Goal: Task Accomplishment & Management: Manage account settings

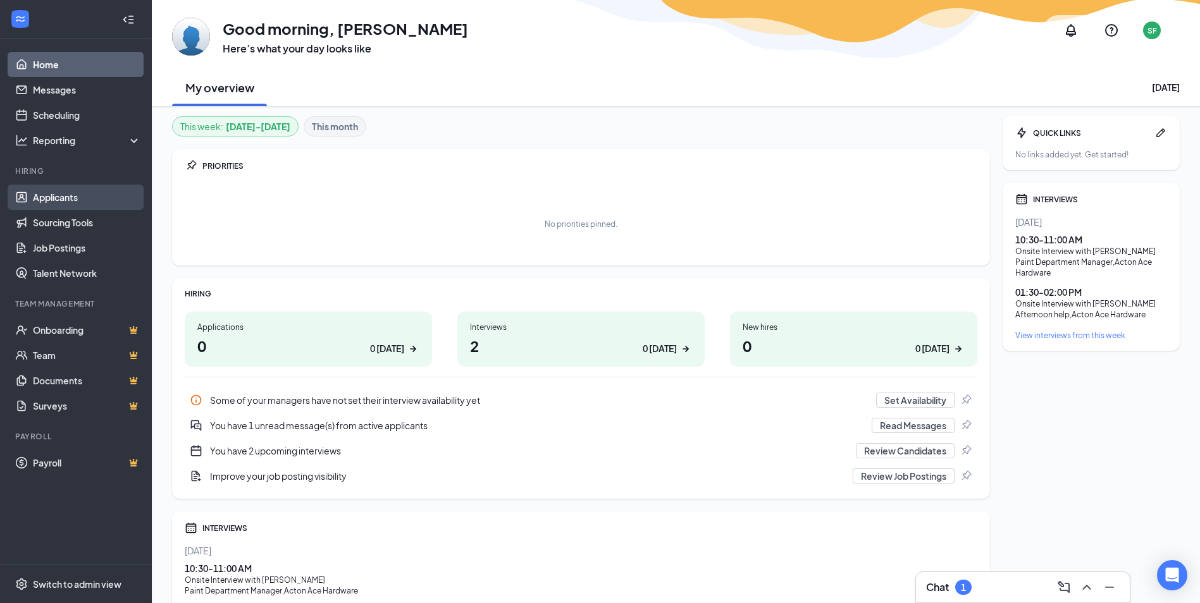
click at [84, 199] on link "Applicants" at bounding box center [87, 197] width 108 height 25
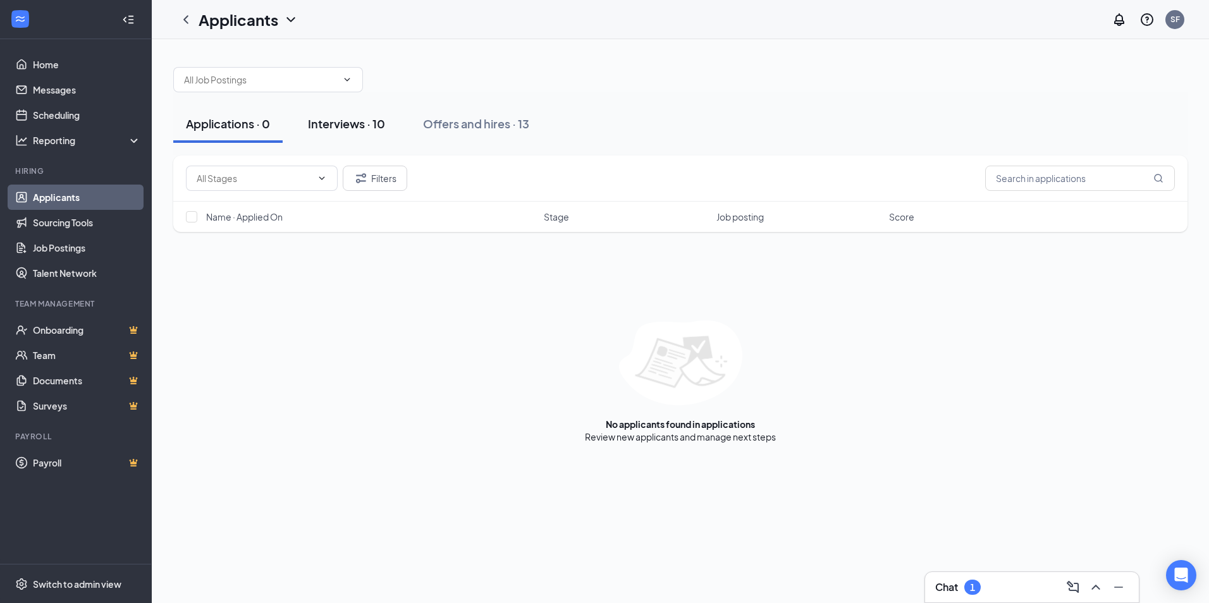
click at [347, 128] on div "Interviews · 10" at bounding box center [346, 124] width 77 height 16
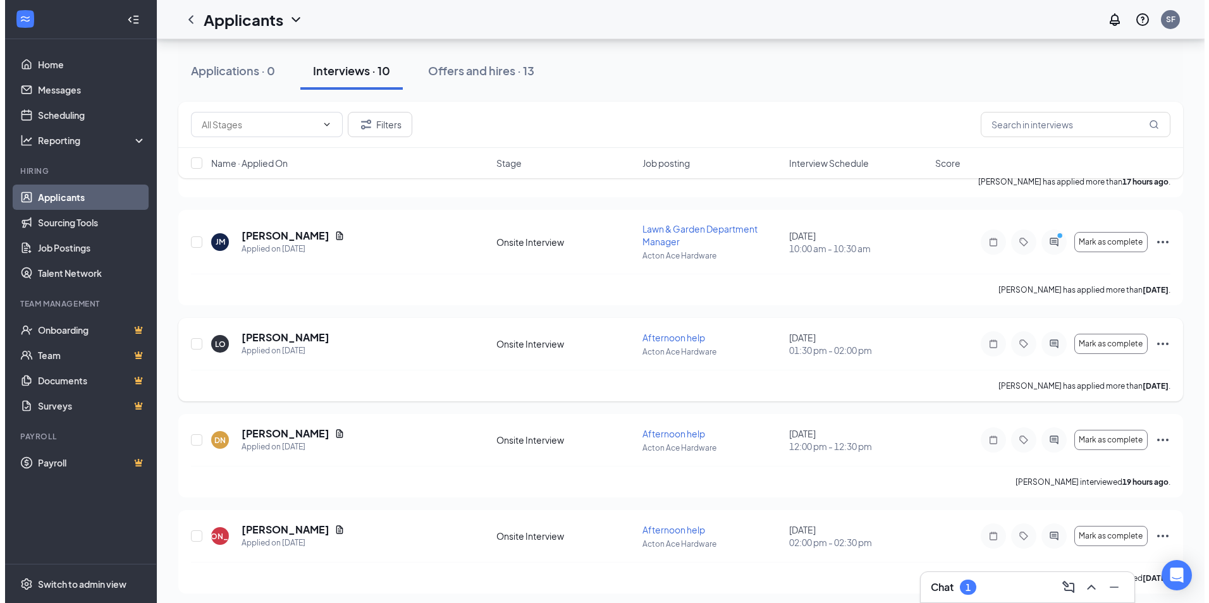
scroll to position [63, 0]
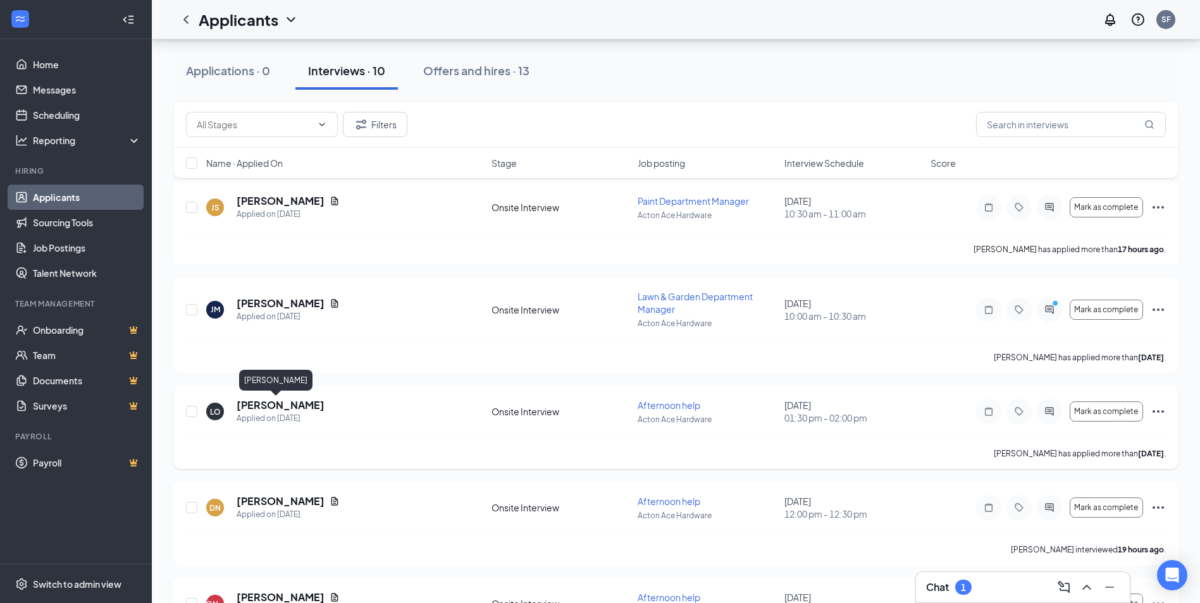
click at [280, 403] on h5 "[PERSON_NAME]" at bounding box center [281, 405] width 88 height 14
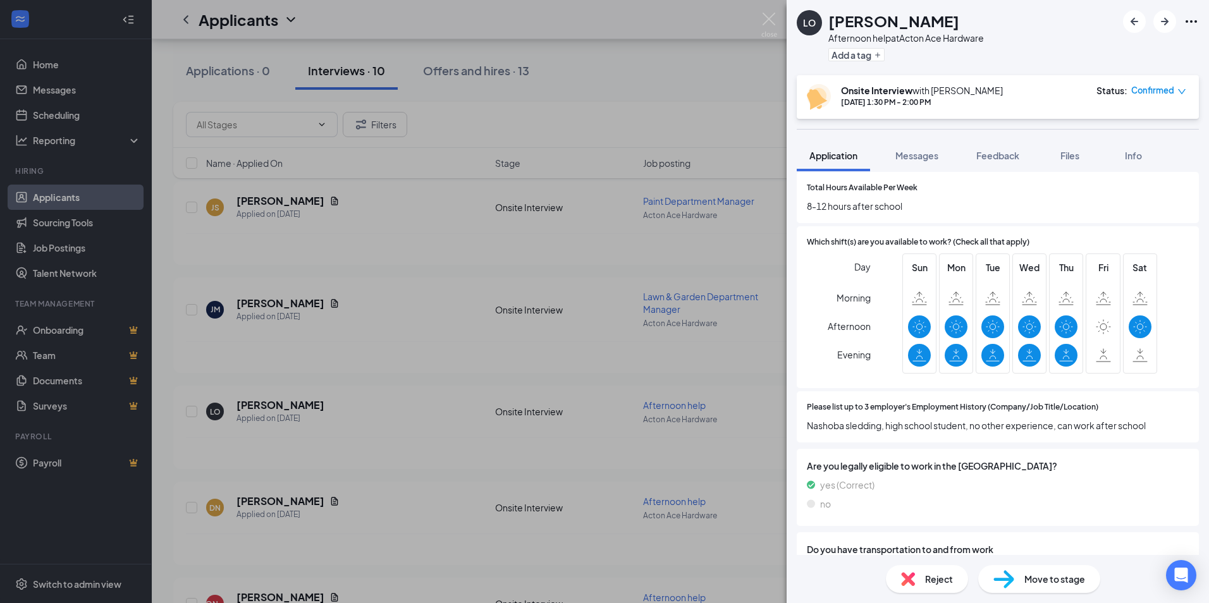
scroll to position [569, 0]
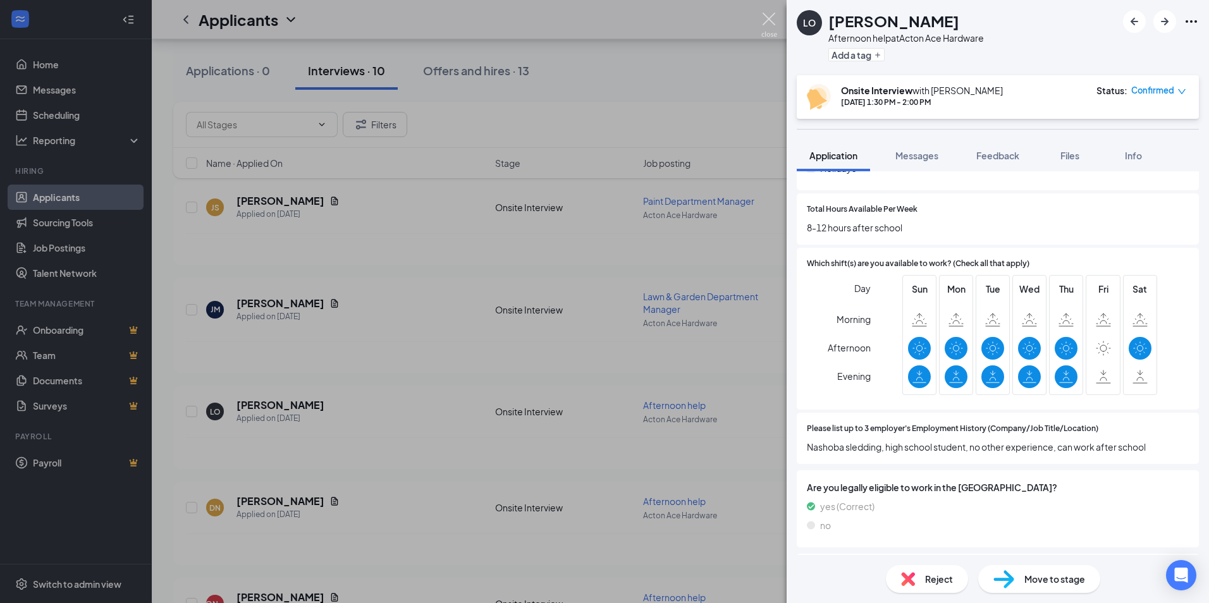
click at [766, 15] on img at bounding box center [769, 25] width 16 height 25
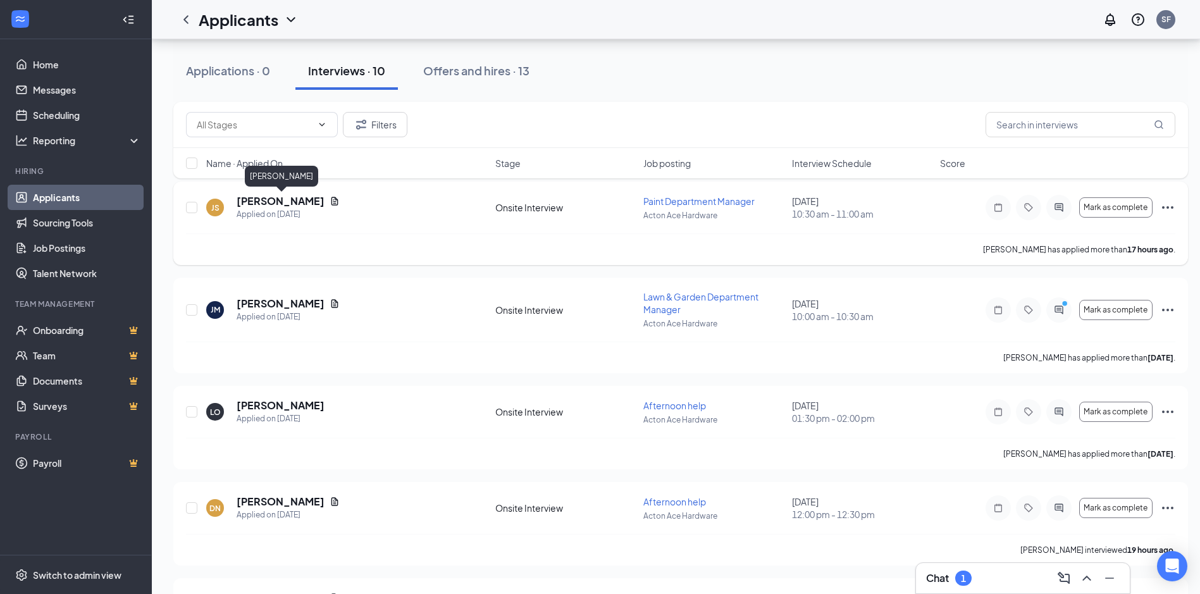
click at [296, 205] on h5 "[PERSON_NAME]" at bounding box center [281, 201] width 88 height 14
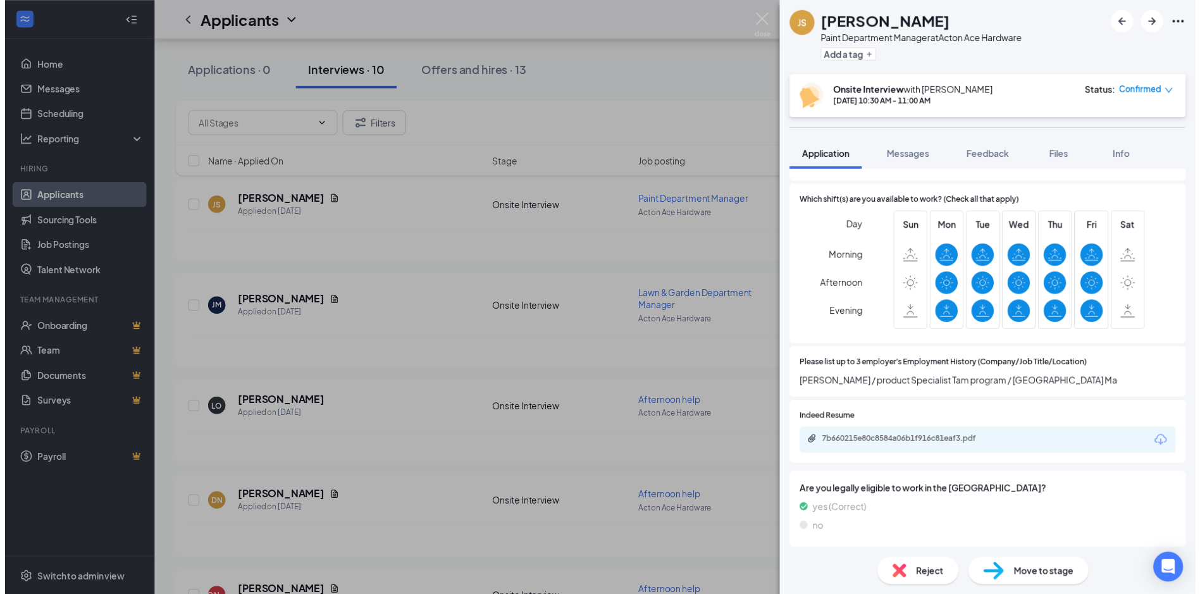
scroll to position [632, 0]
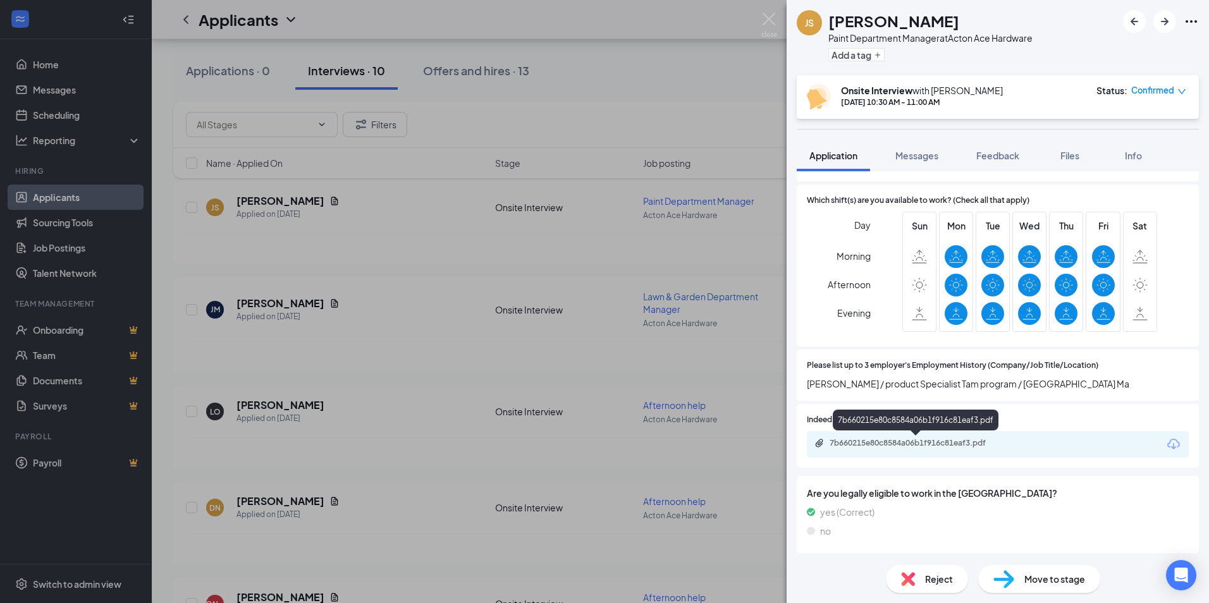
click at [907, 439] on div "7b660215e80c8584a06b1f916c81eaf3.pdf" at bounding box center [918, 443] width 177 height 10
click at [696, 47] on div "JS [PERSON_NAME] Paint Department Manager at Acton Ace Hardware Add a tag Onsit…" at bounding box center [604, 301] width 1209 height 603
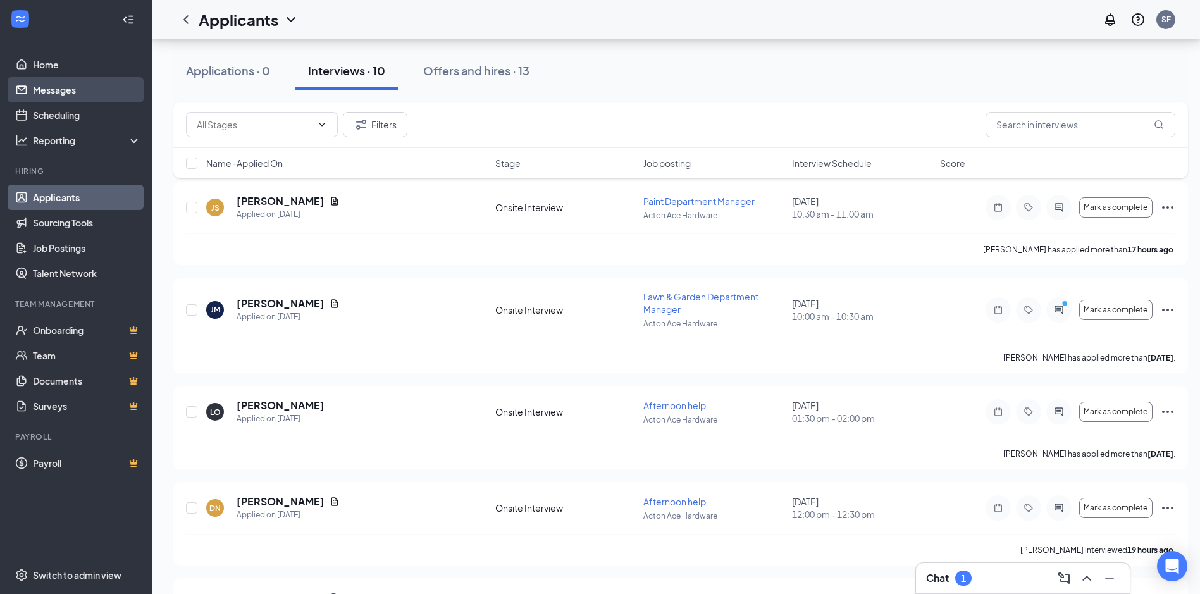
click at [73, 93] on link "Messages" at bounding box center [87, 89] width 108 height 25
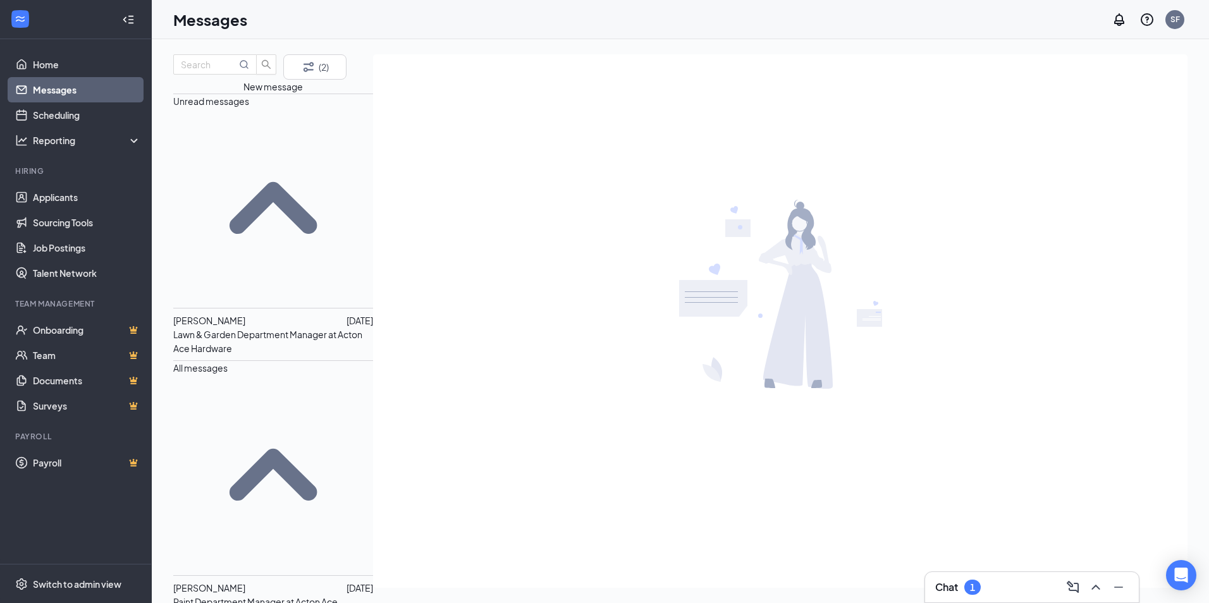
click at [280, 328] on p "Lawn & Garden Department Manager at Acton Ace Hardware" at bounding box center [273, 342] width 200 height 28
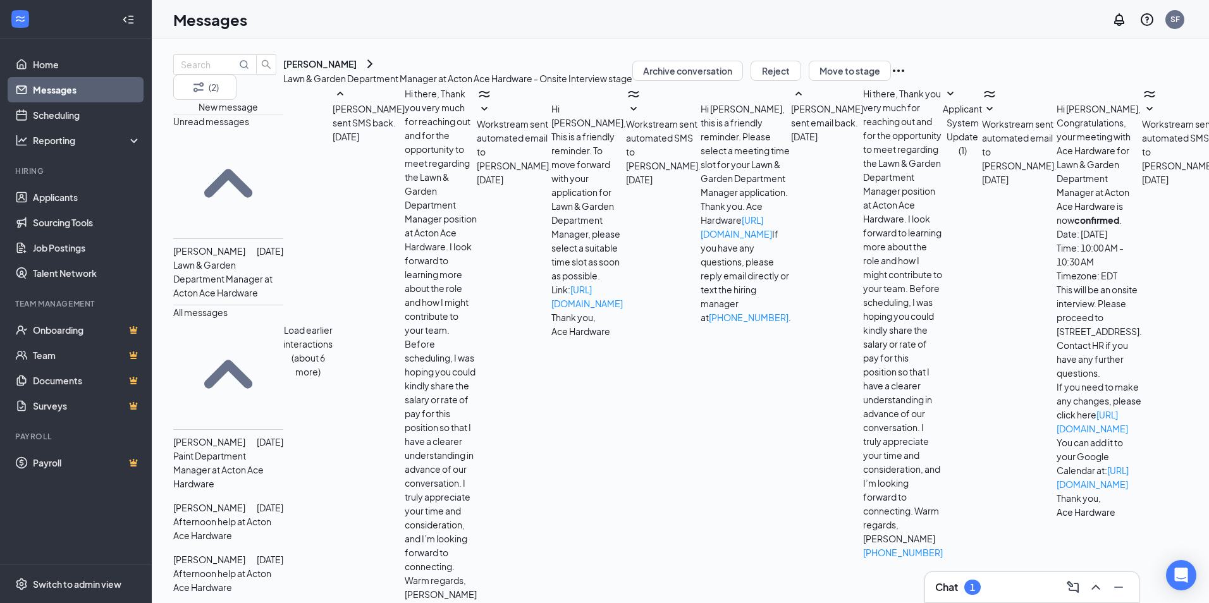
scroll to position [756, 0]
click at [60, 189] on link "Applicants" at bounding box center [87, 197] width 108 height 25
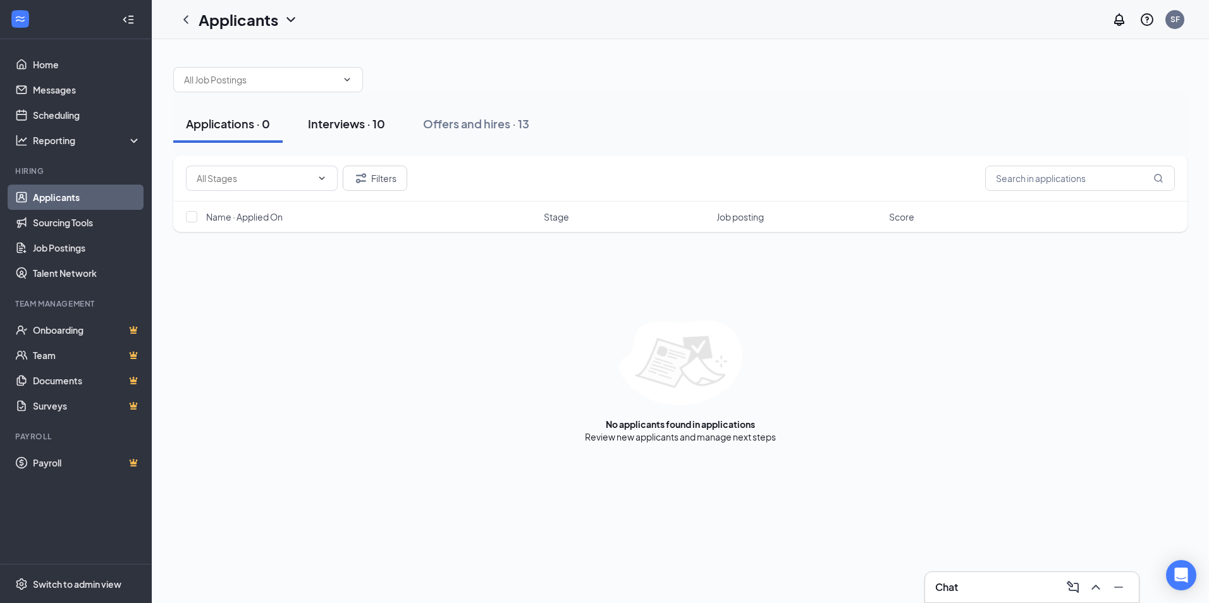
click at [362, 126] on div "Interviews · 10" at bounding box center [346, 124] width 77 height 16
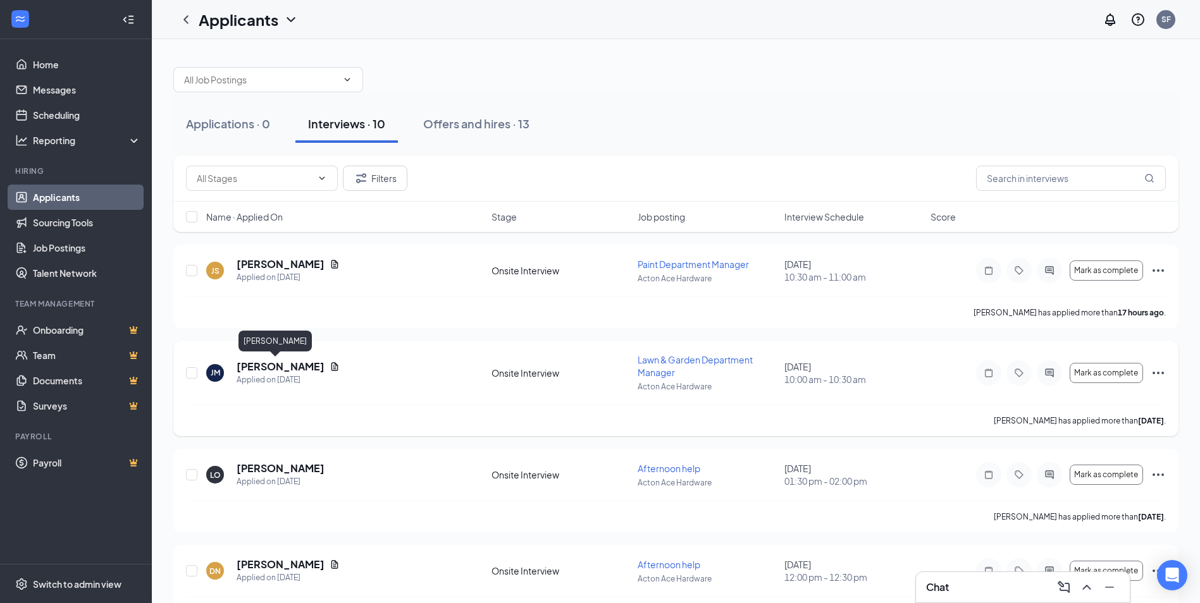
click at [254, 368] on h5 "[PERSON_NAME]" at bounding box center [281, 367] width 88 height 14
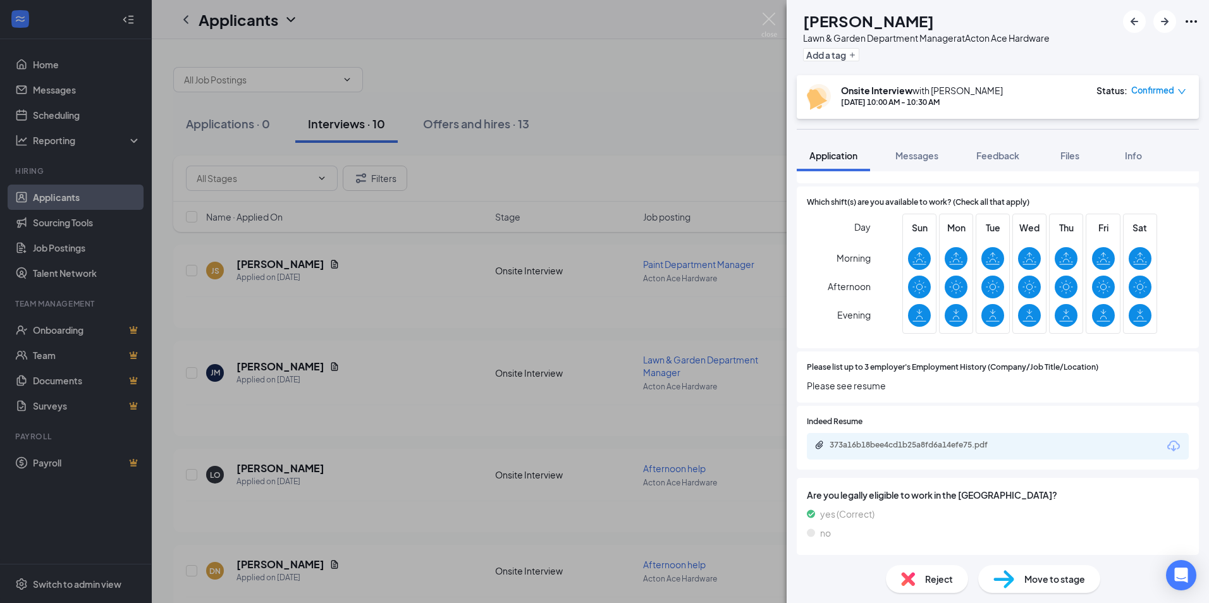
scroll to position [632, 0]
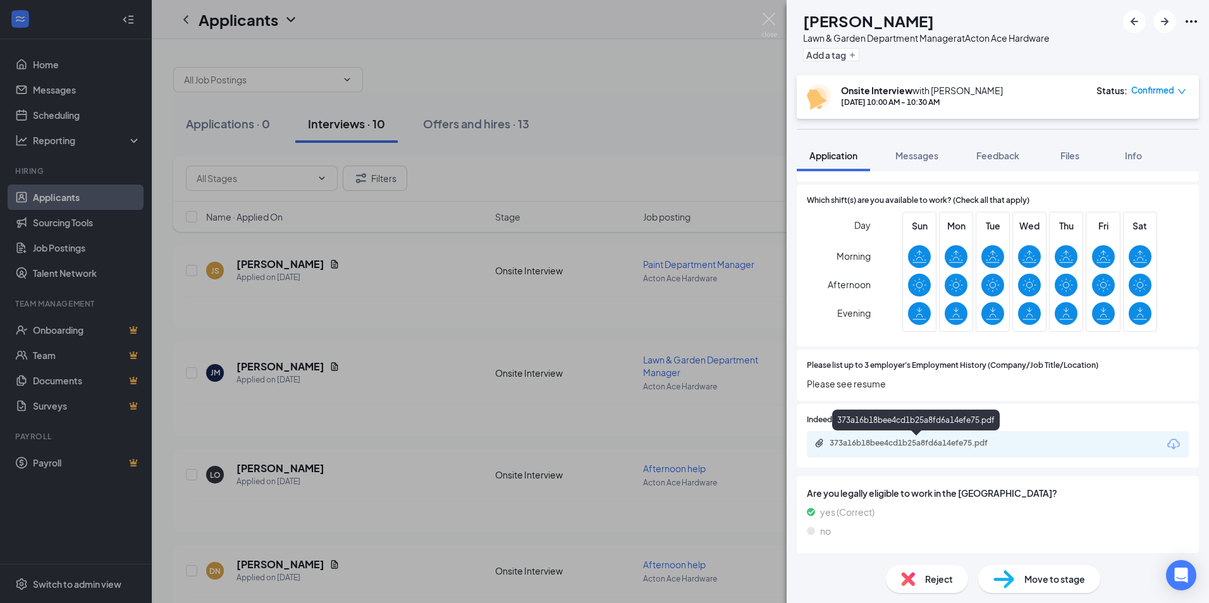
click at [905, 438] on div "373a16b18bee4cd1b25a8fd6a14efe75.pdf" at bounding box center [918, 443] width 177 height 10
click at [766, 16] on img at bounding box center [769, 25] width 16 height 25
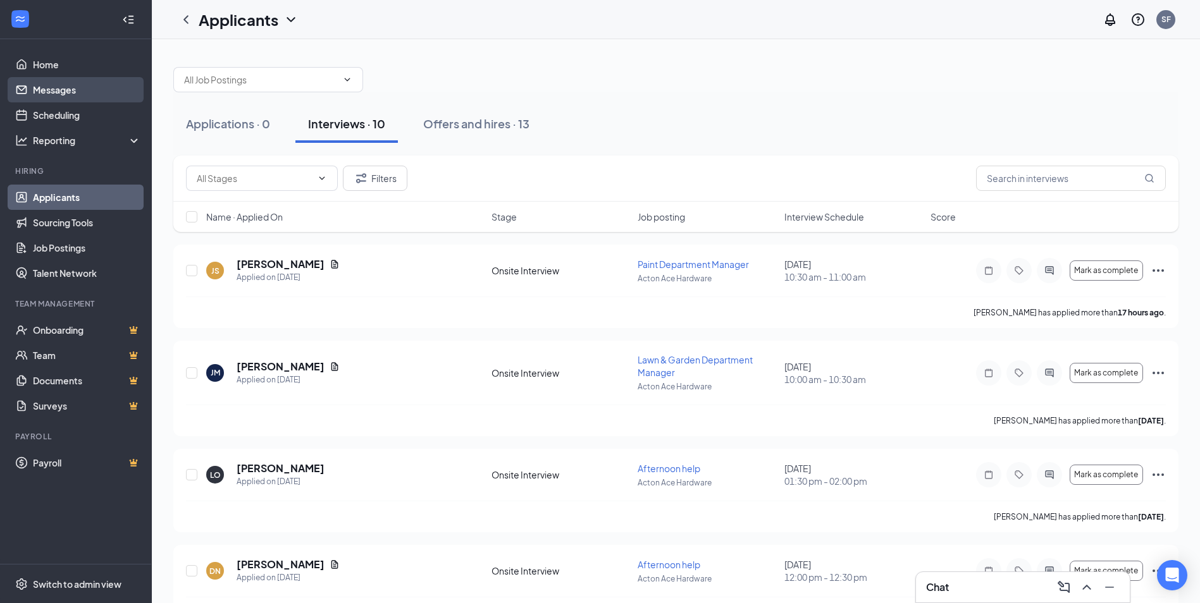
click at [66, 89] on link "Messages" at bounding box center [87, 89] width 108 height 25
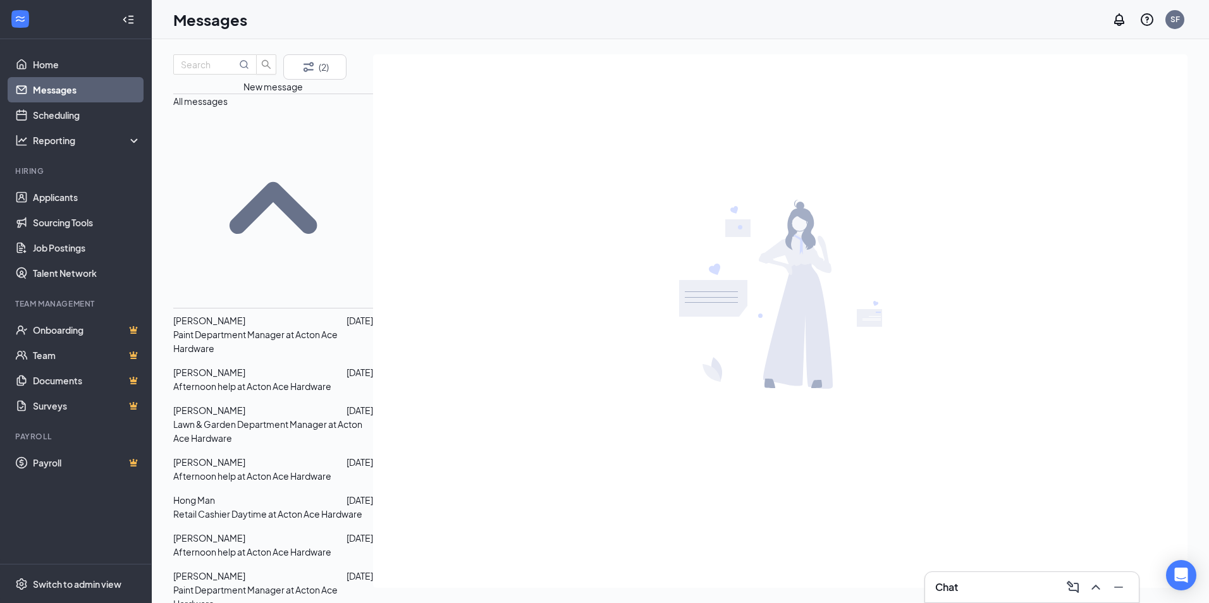
click at [286, 94] on button "New message" at bounding box center [272, 87] width 59 height 14
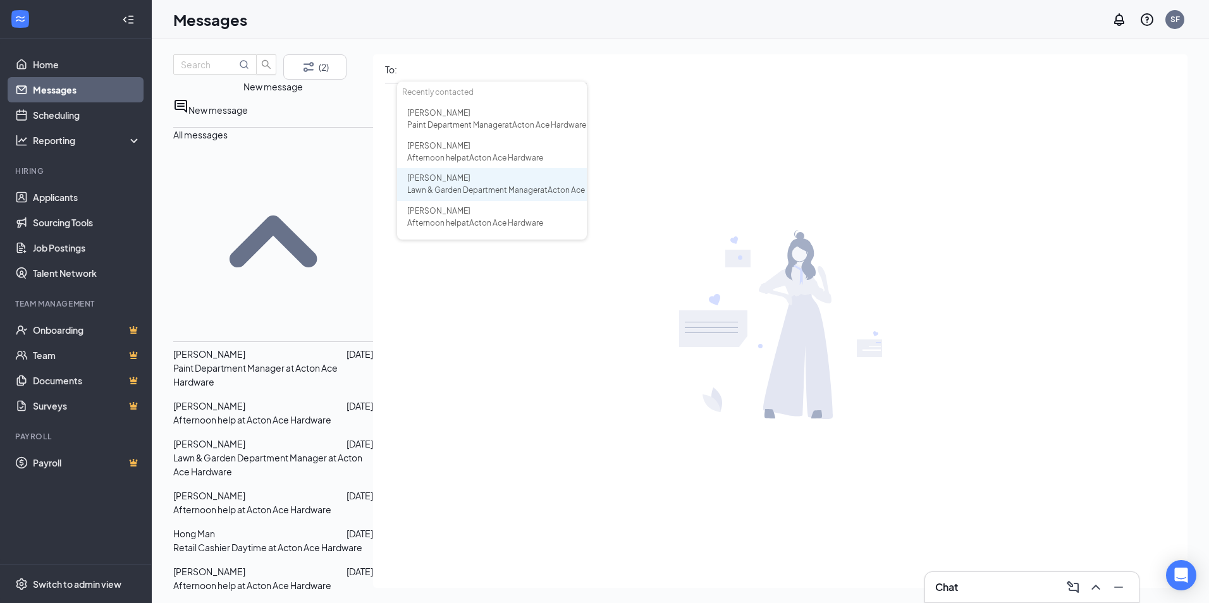
click at [443, 195] on span "Lawn & Garden Department Manager at Acton Ace Hardware" at bounding box center [514, 189] width 214 height 9
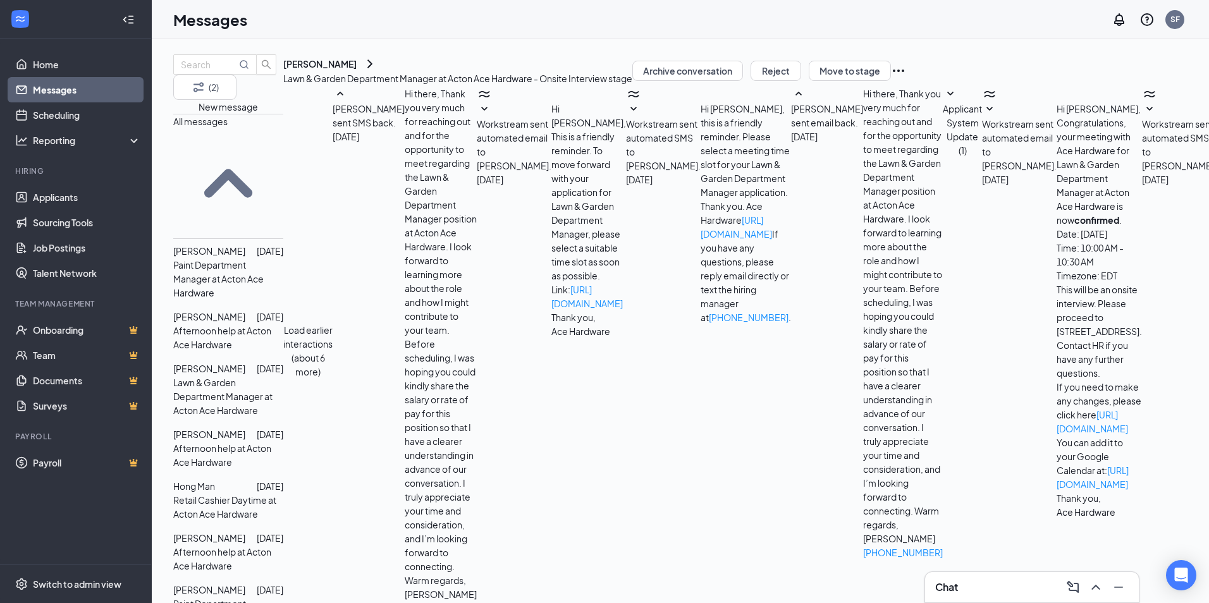
scroll to position [756, 0]
type textarea "Hello , the starting rate would be $18.00 per hour but negotiable. Thank you [P…"
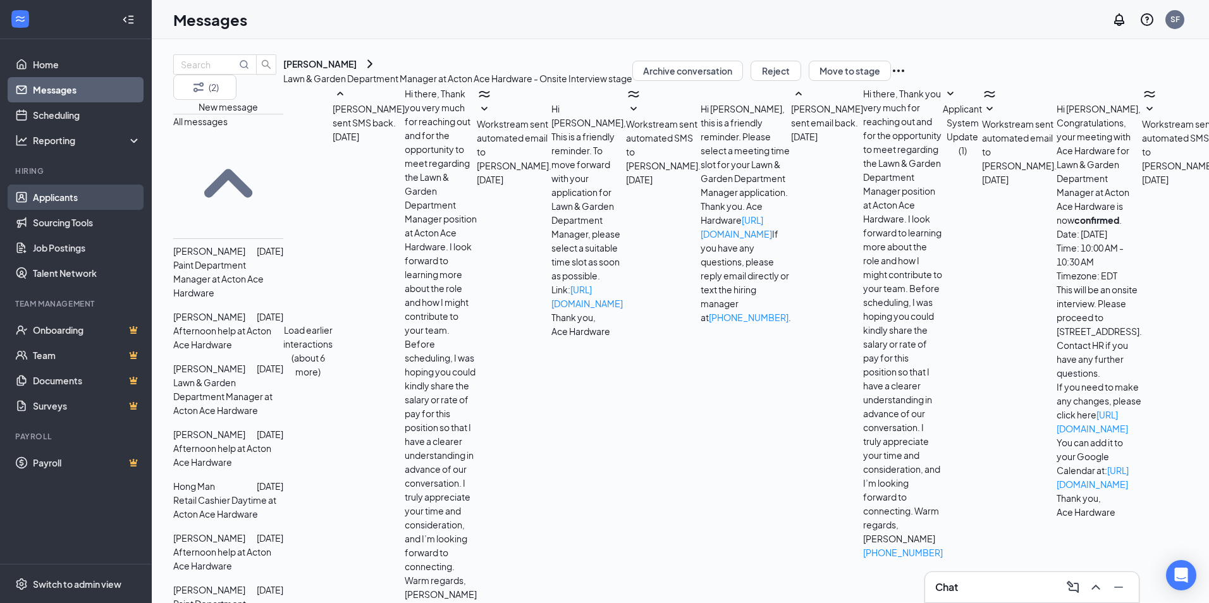
click at [58, 192] on link "Applicants" at bounding box center [87, 197] width 108 height 25
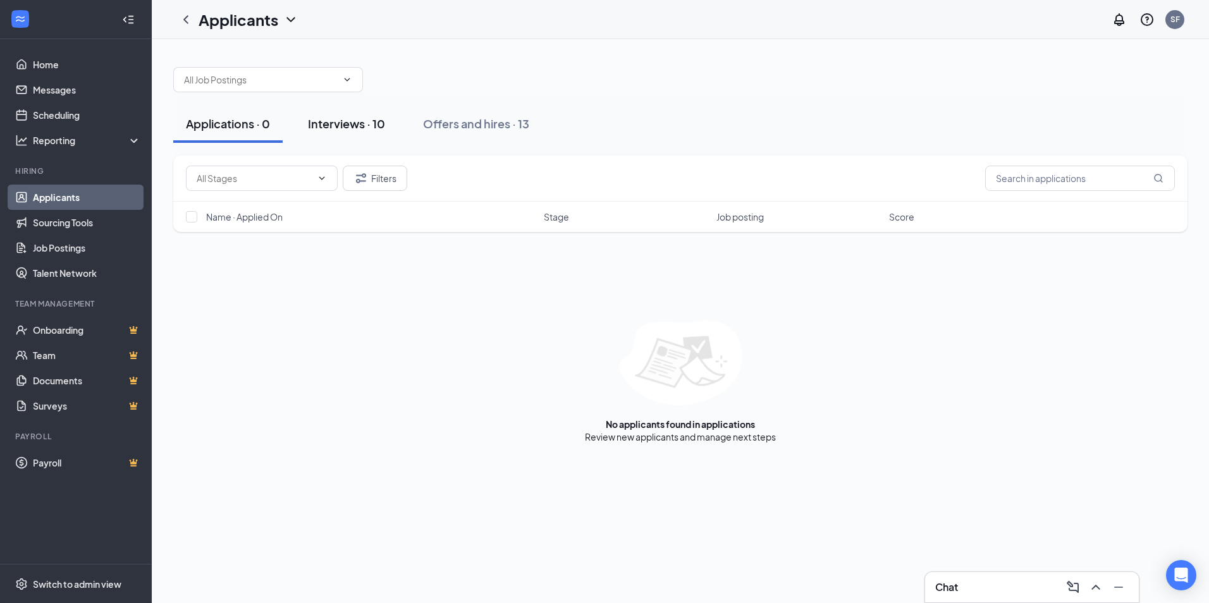
click at [333, 126] on div "Interviews · 10" at bounding box center [346, 124] width 77 height 16
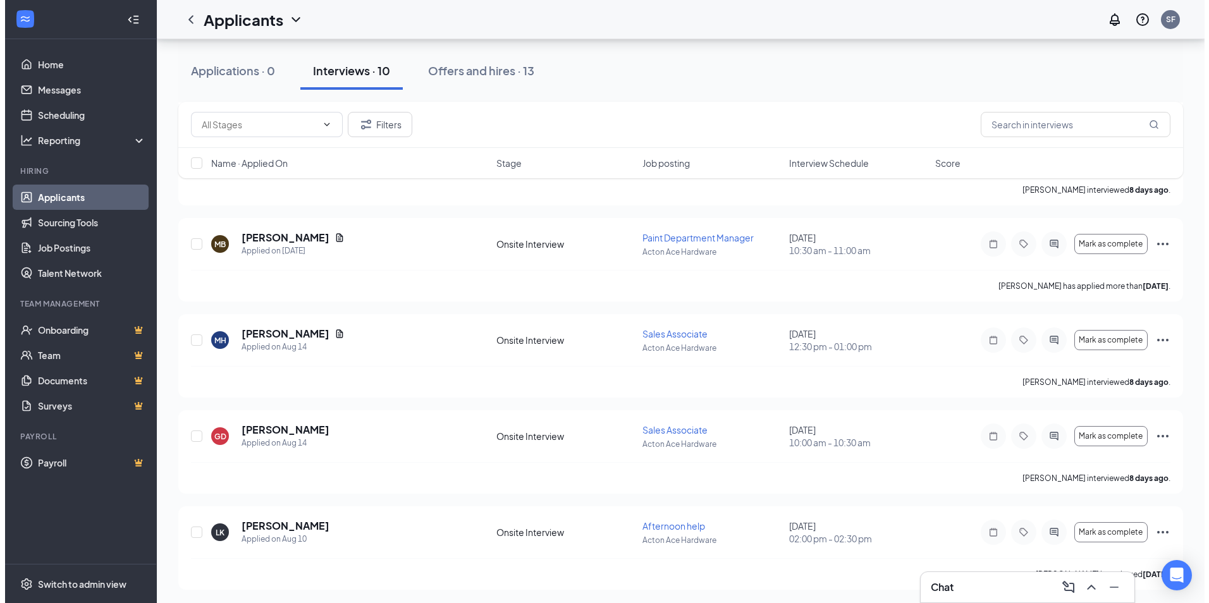
scroll to position [617, 0]
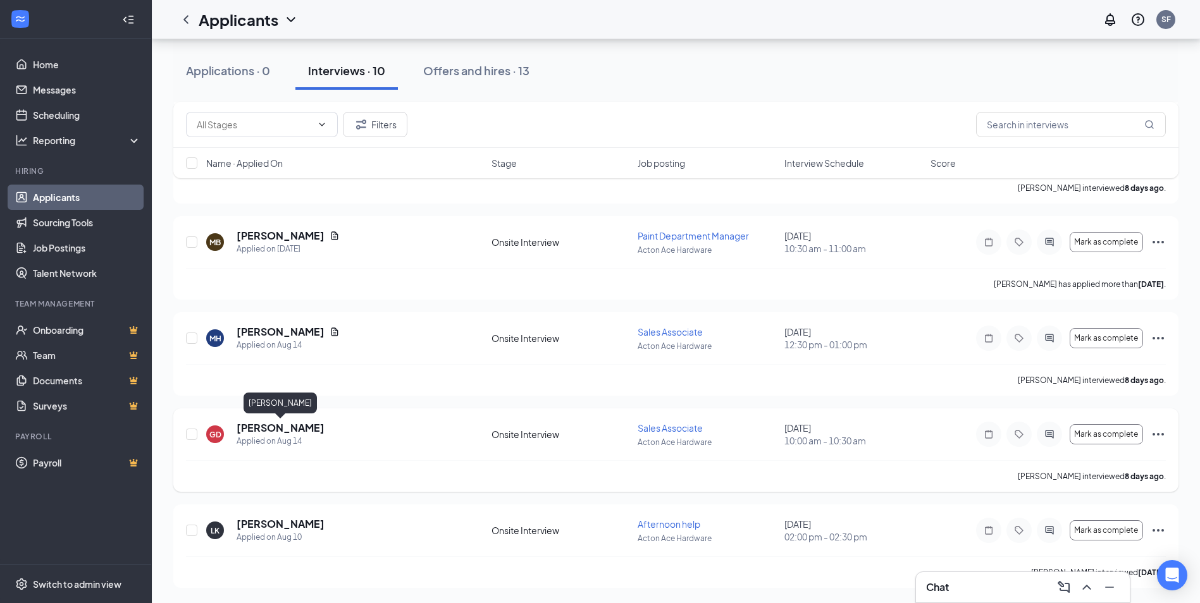
click at [315, 424] on h5 "[PERSON_NAME]" at bounding box center [281, 428] width 88 height 14
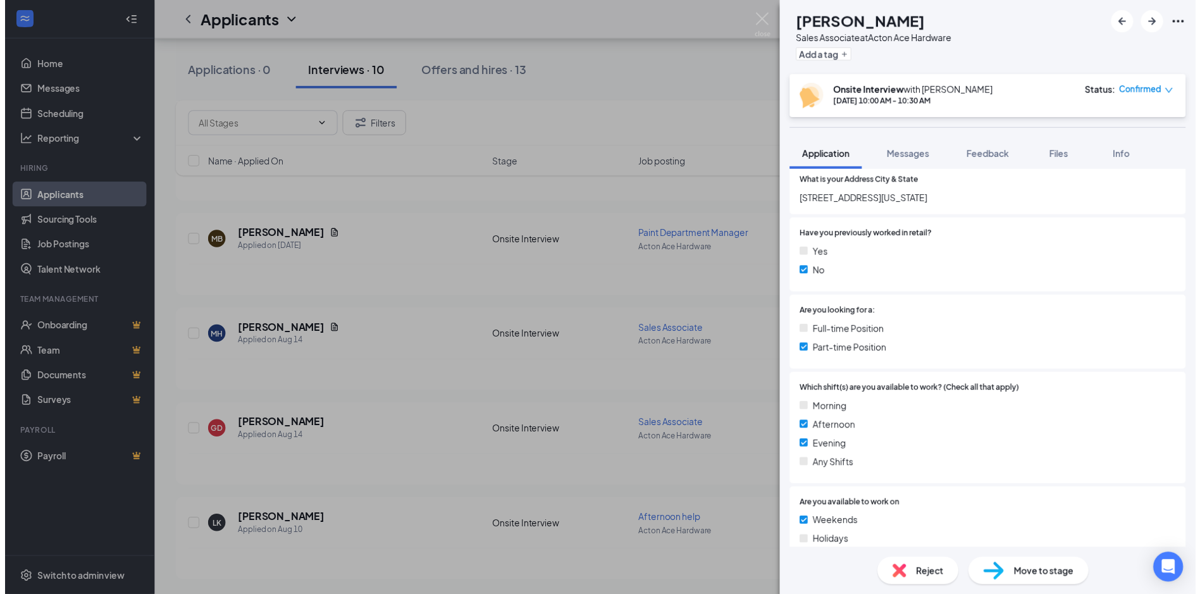
scroll to position [190, 0]
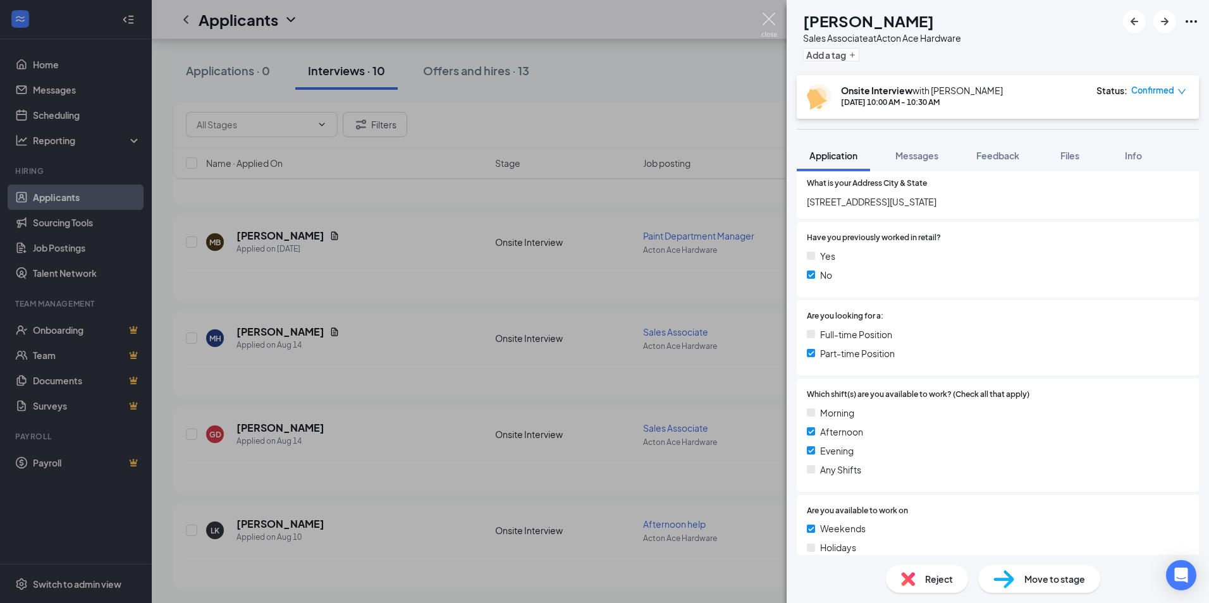
click at [771, 22] on img at bounding box center [769, 25] width 16 height 25
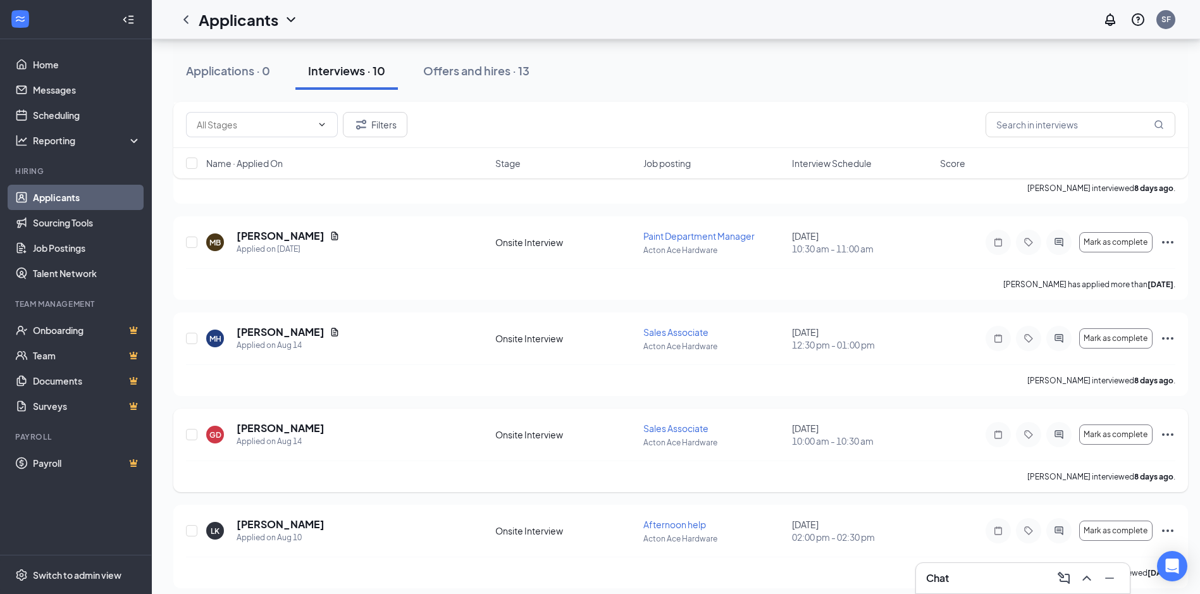
click at [1166, 430] on icon "Ellipses" at bounding box center [1167, 434] width 15 height 15
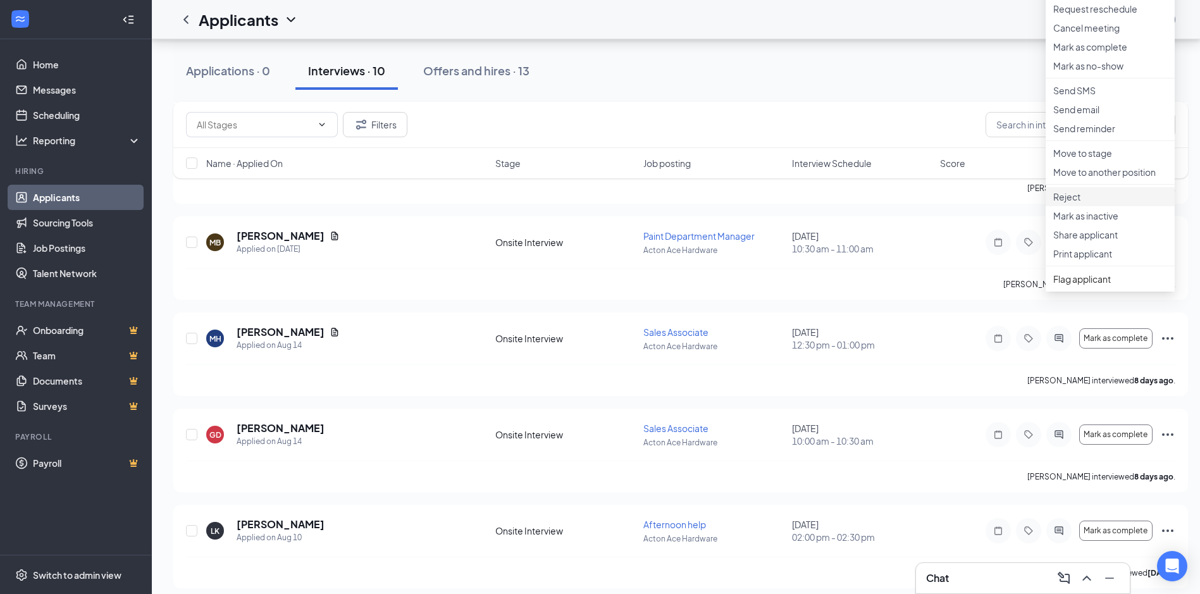
click at [1081, 206] on li "Reject" at bounding box center [1109, 196] width 129 height 19
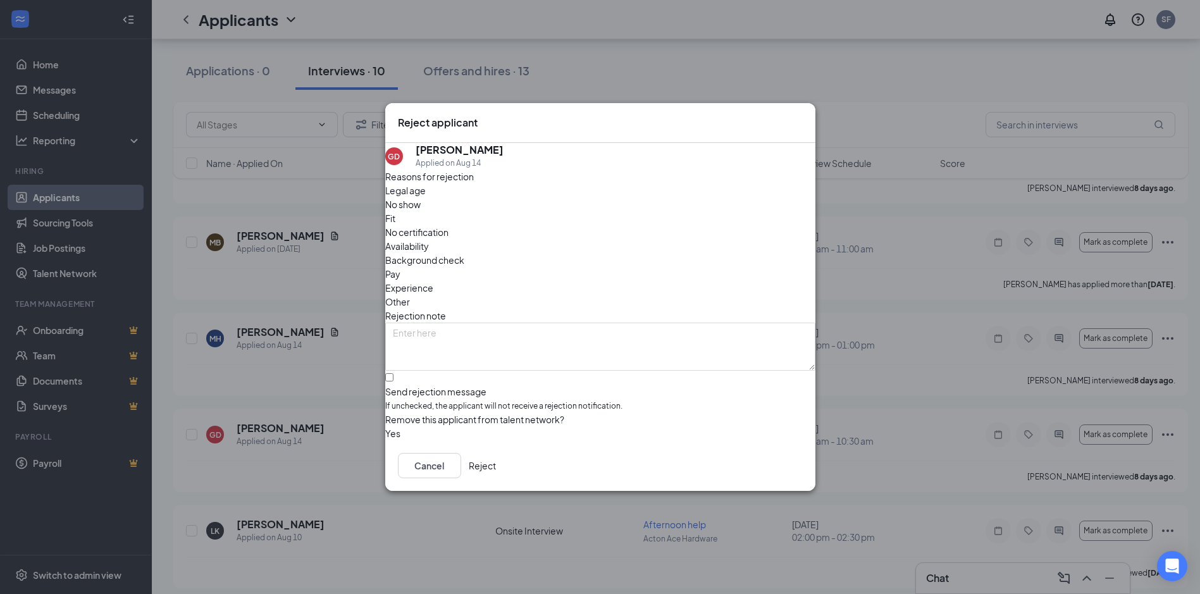
click at [496, 473] on button "Reject" at bounding box center [482, 465] width 27 height 25
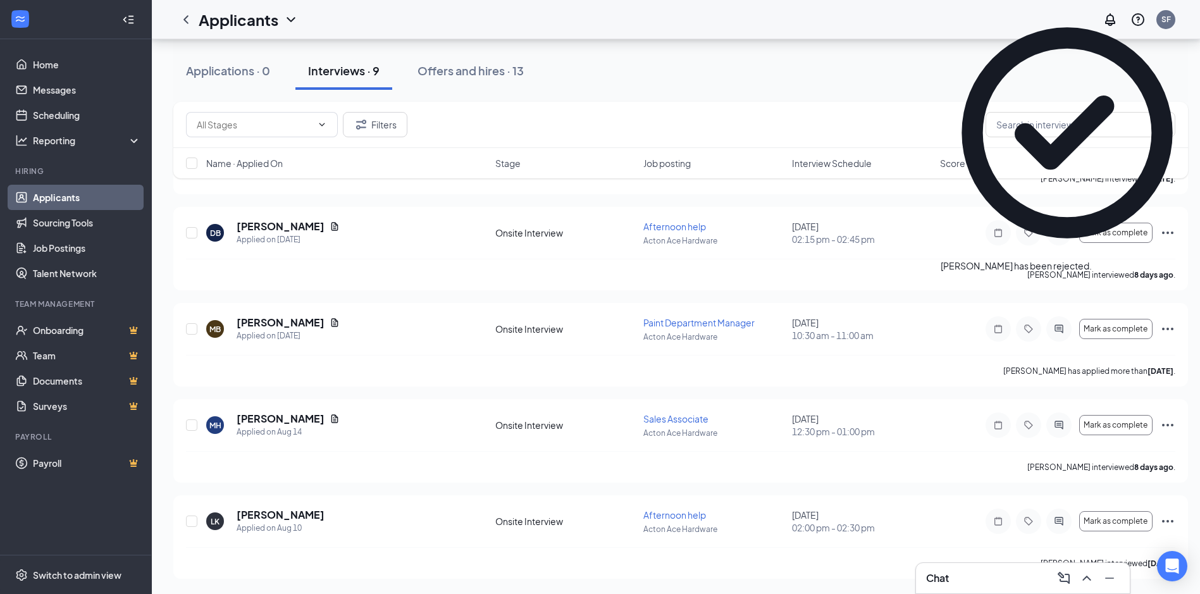
scroll to position [531, 0]
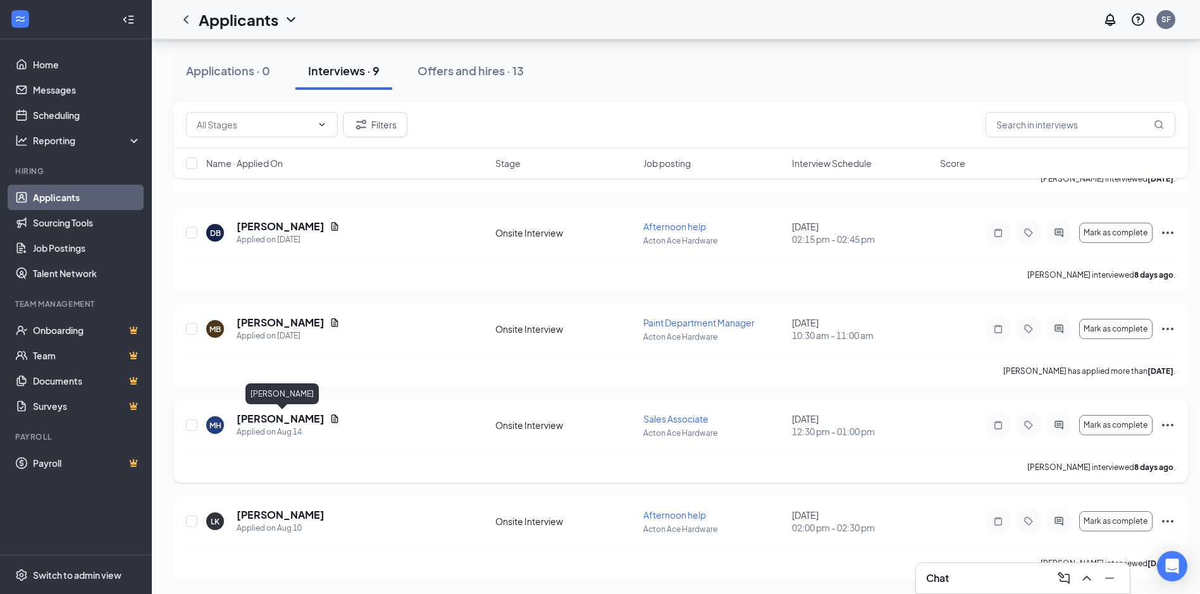
click at [280, 417] on h5 "[PERSON_NAME]" at bounding box center [281, 419] width 88 height 14
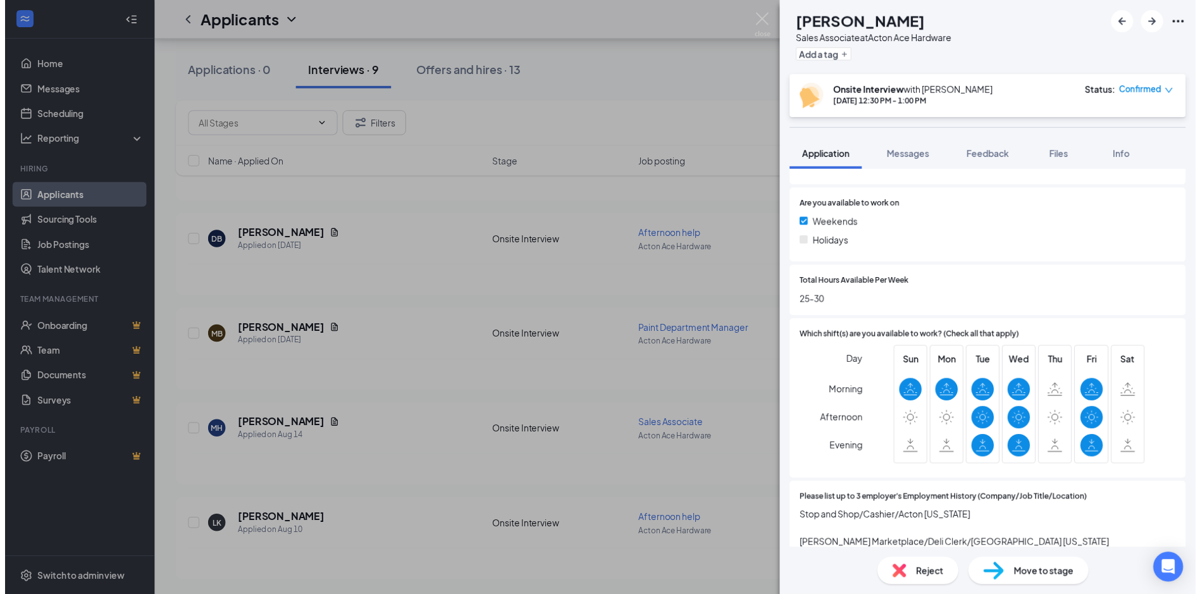
scroll to position [506, 0]
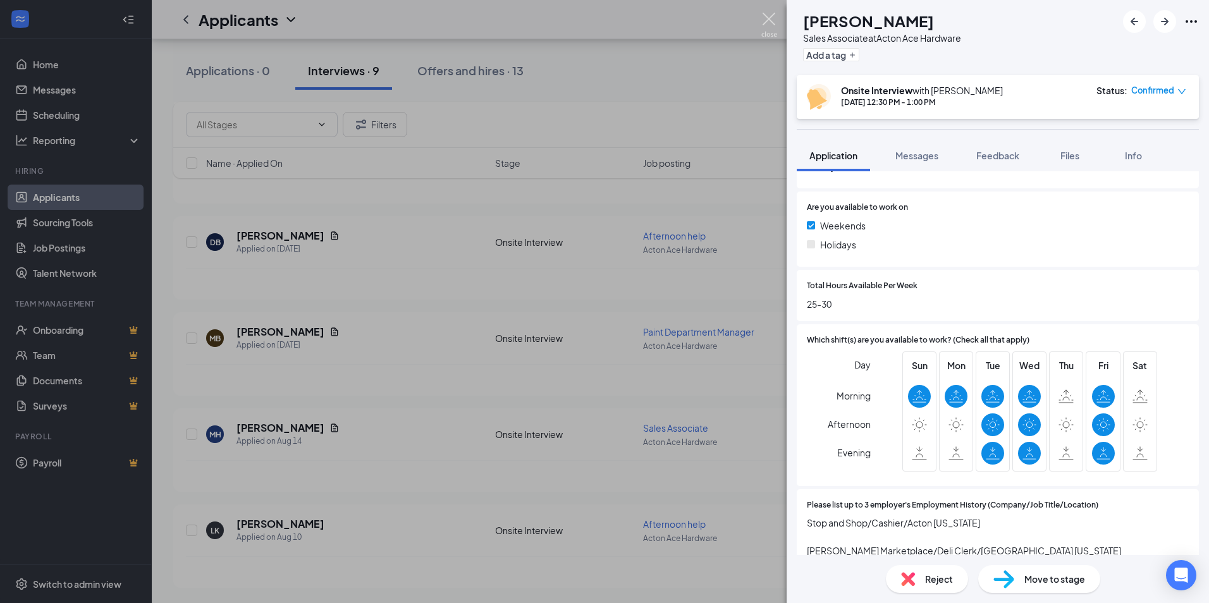
click at [770, 19] on img at bounding box center [769, 25] width 16 height 25
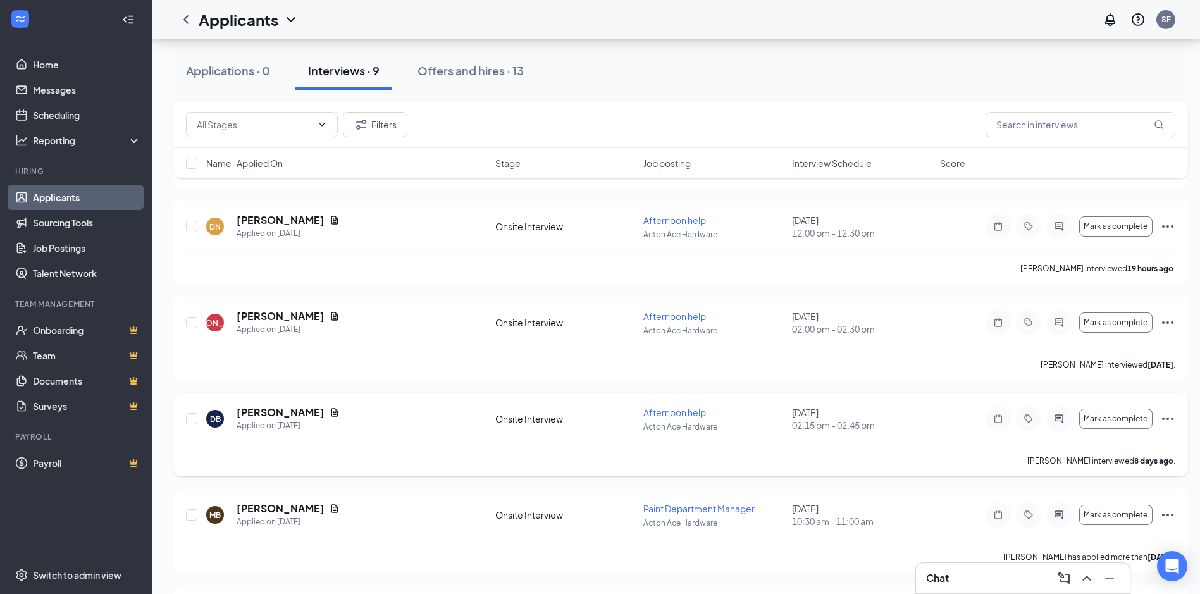
scroll to position [531, 0]
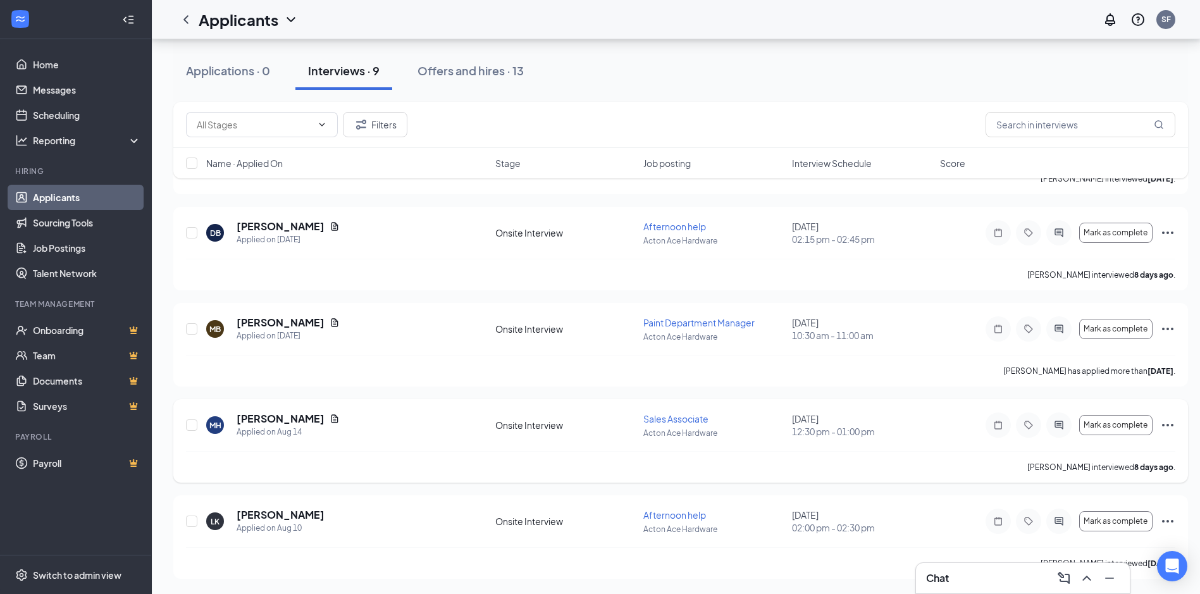
click at [1166, 423] on icon "Ellipses" at bounding box center [1167, 424] width 15 height 15
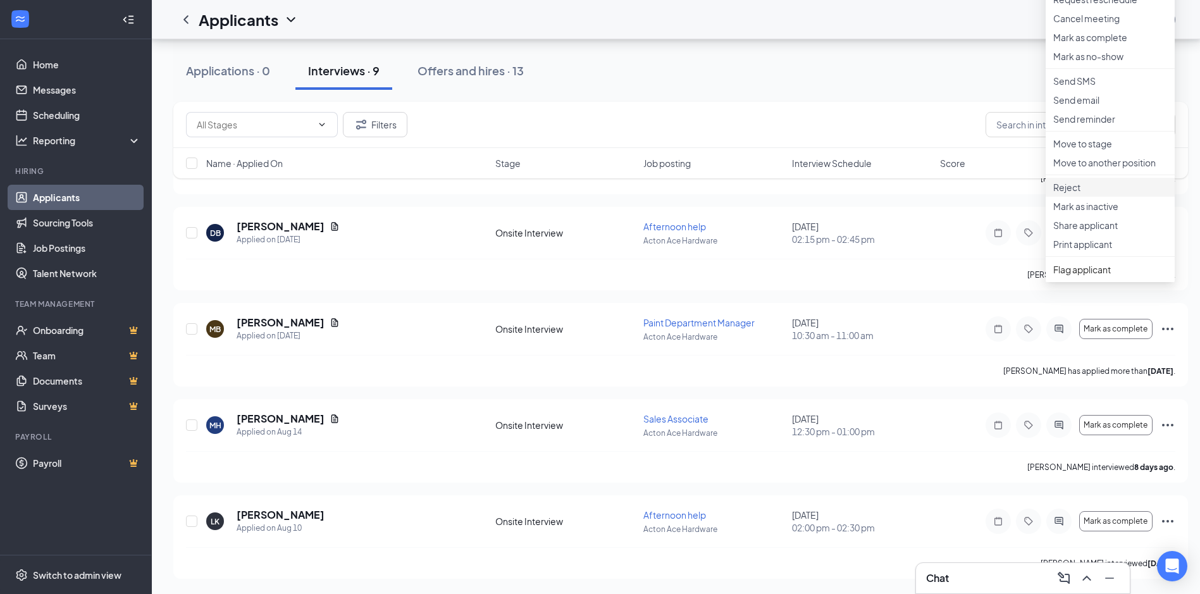
click at [1081, 194] on p "Reject" at bounding box center [1110, 187] width 114 height 13
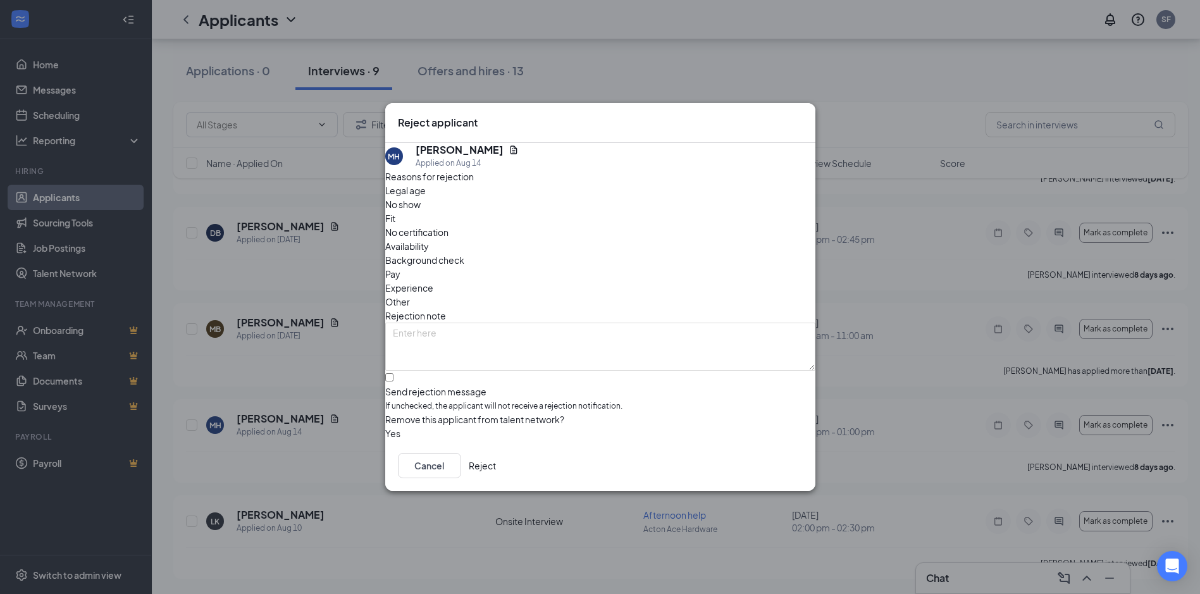
click at [496, 469] on button "Reject" at bounding box center [482, 465] width 27 height 25
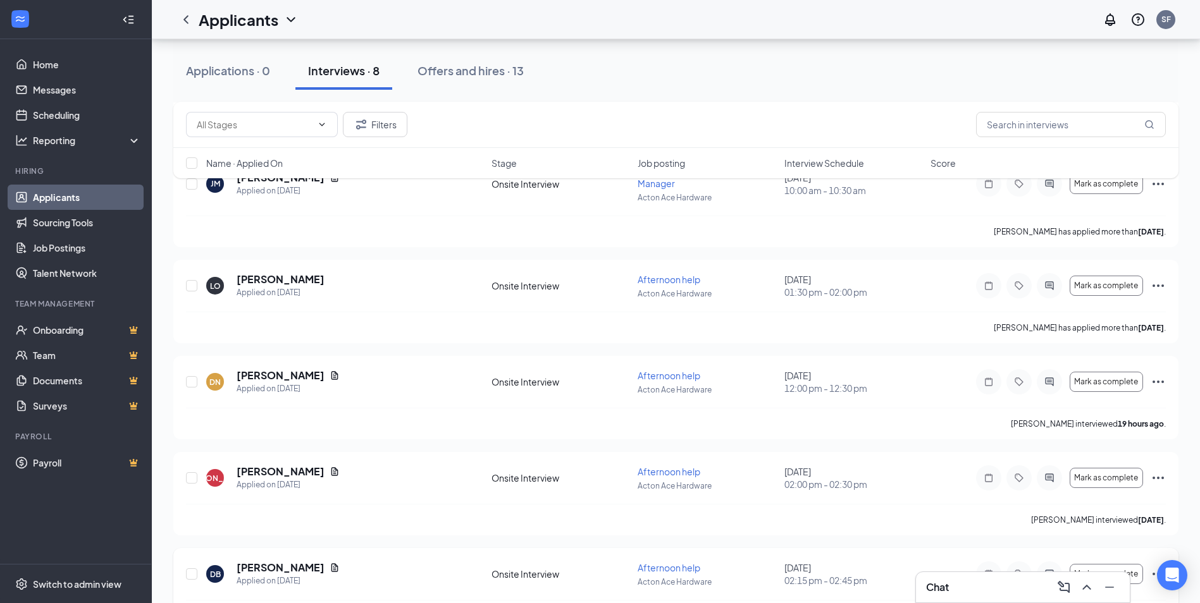
scroll to position [425, 0]
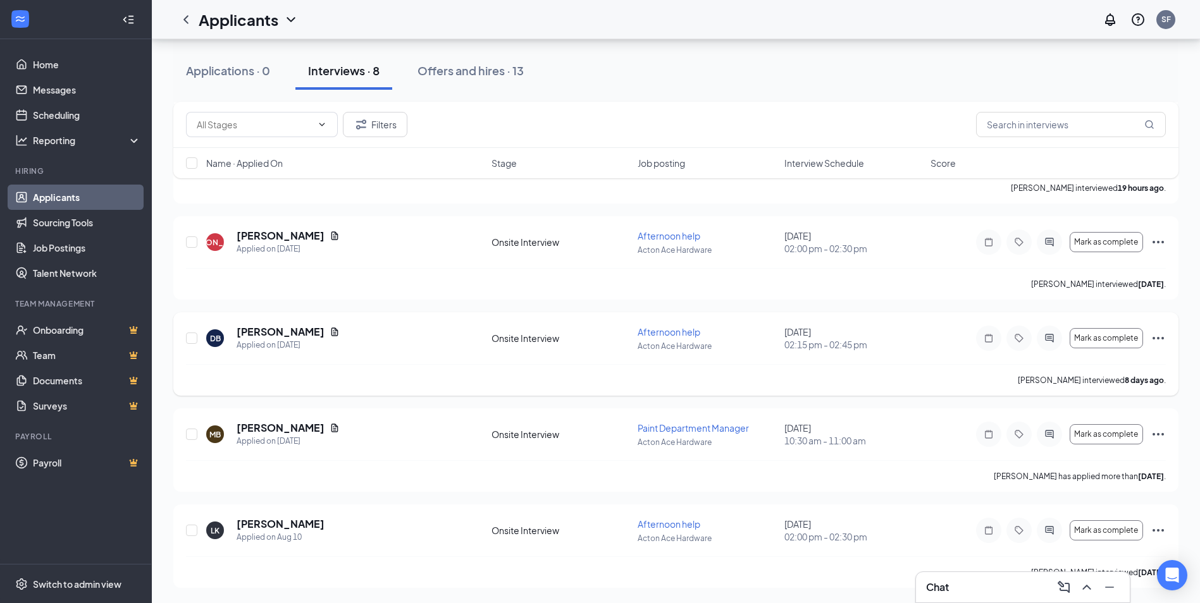
click at [1160, 338] on icon "Ellipses" at bounding box center [1157, 338] width 15 height 15
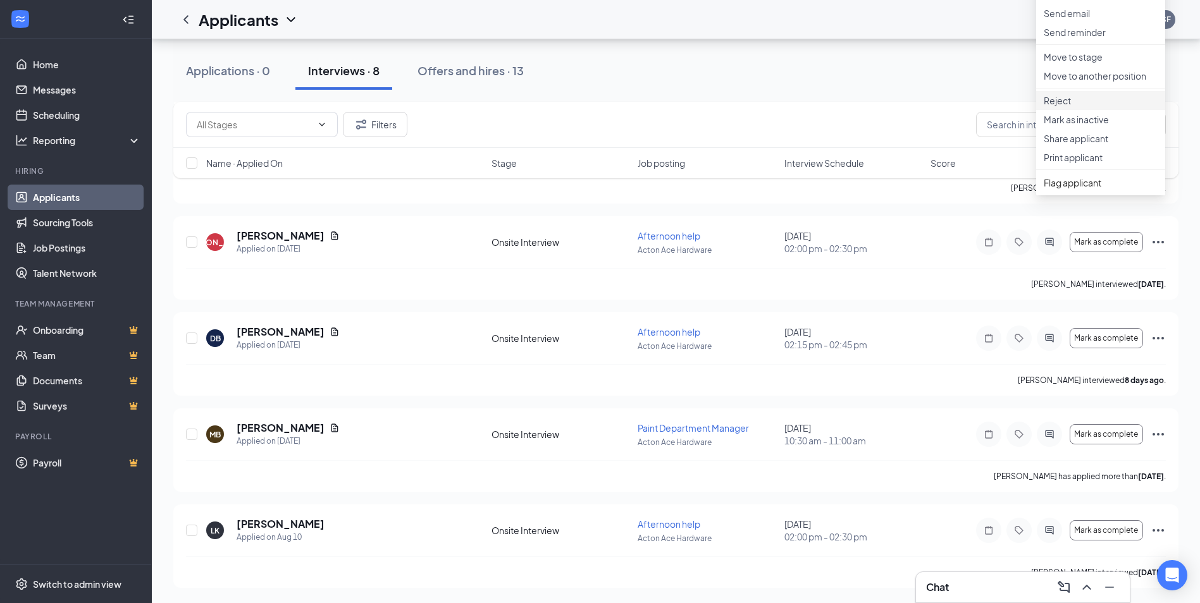
click at [1073, 110] on li "Reject" at bounding box center [1100, 100] width 129 height 19
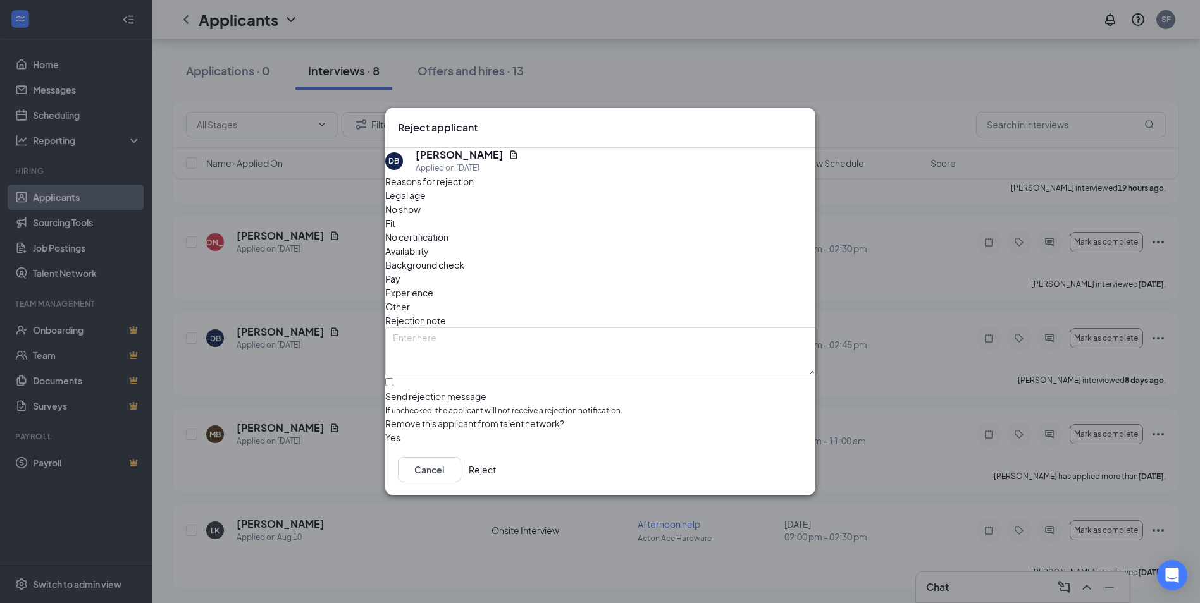
click at [496, 476] on button "Reject" at bounding box center [482, 469] width 27 height 25
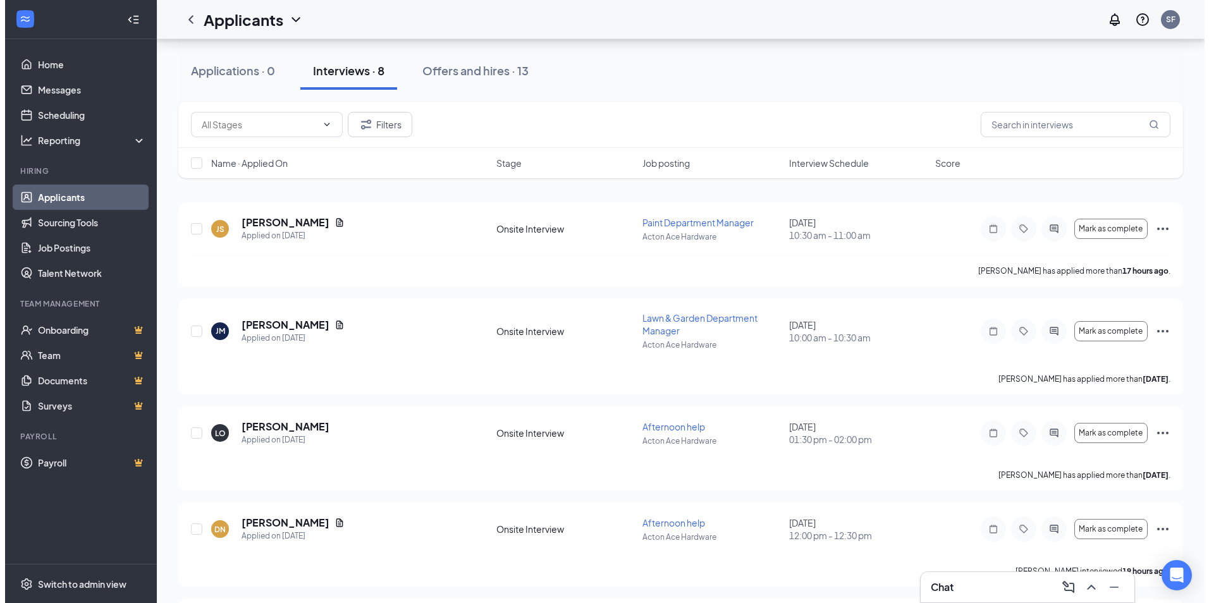
scroll to position [63, 0]
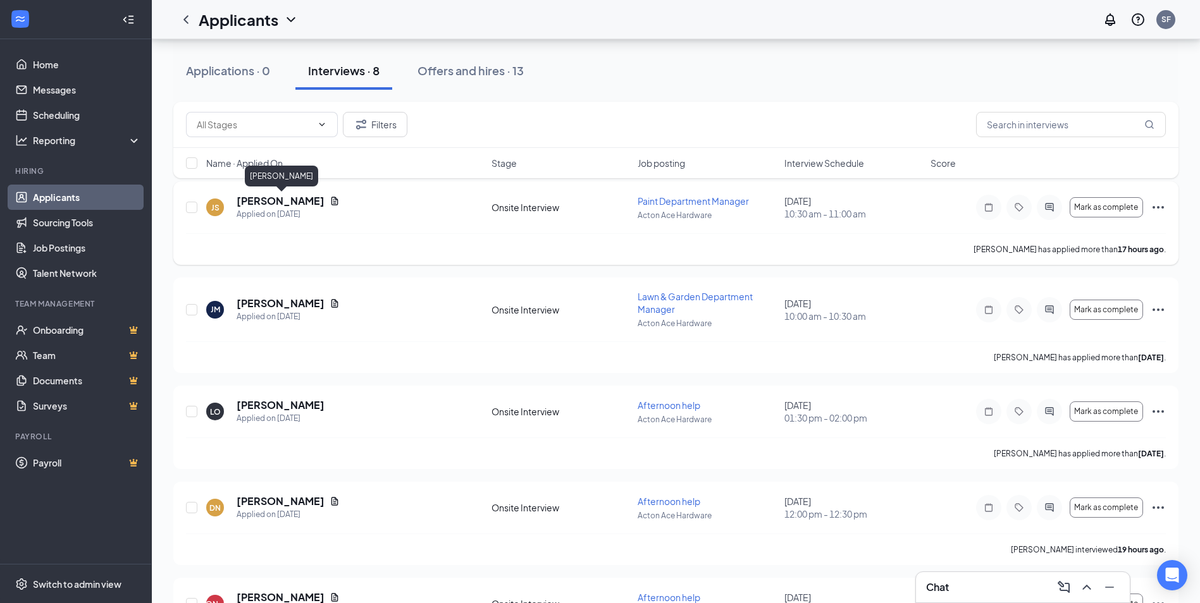
click at [316, 200] on h5 "[PERSON_NAME]" at bounding box center [281, 201] width 88 height 14
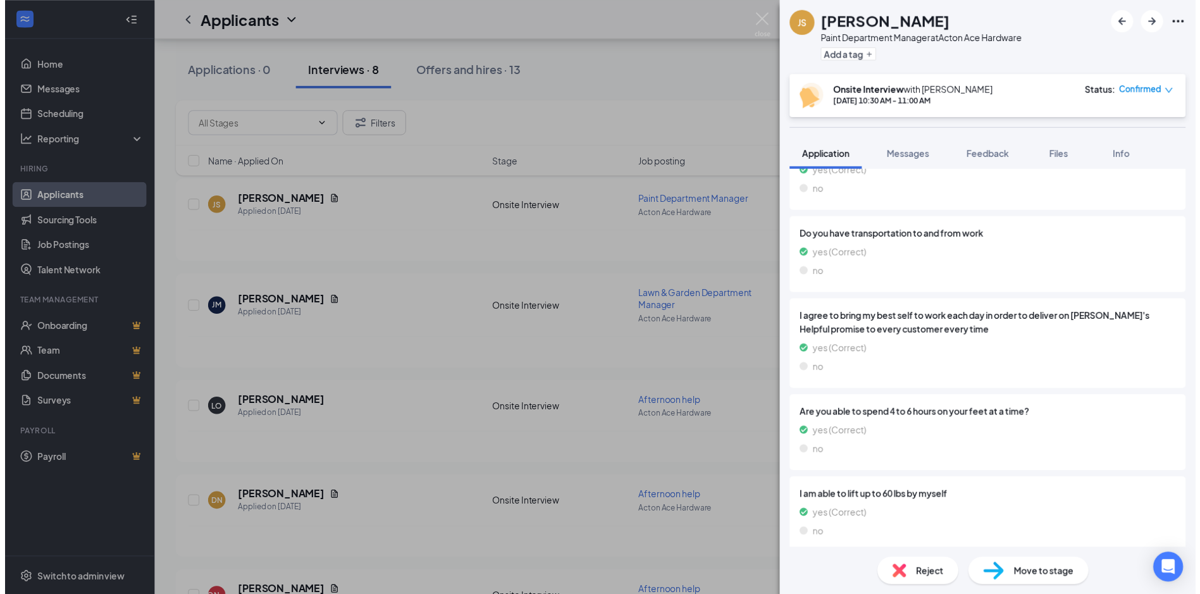
scroll to position [982, 0]
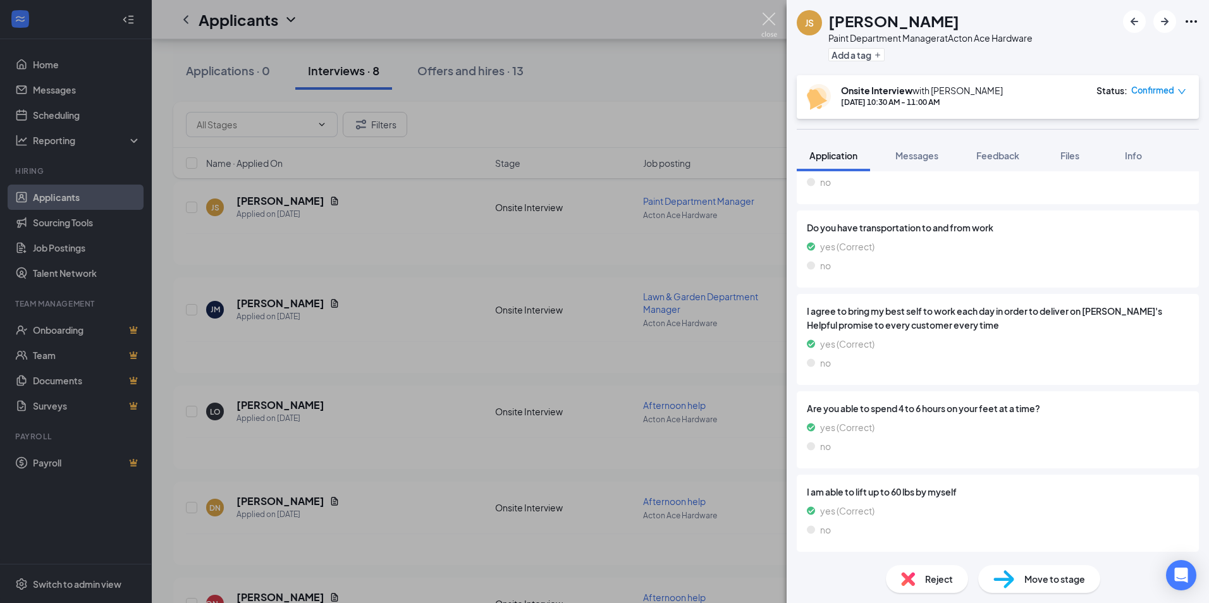
click at [768, 16] on img at bounding box center [769, 25] width 16 height 25
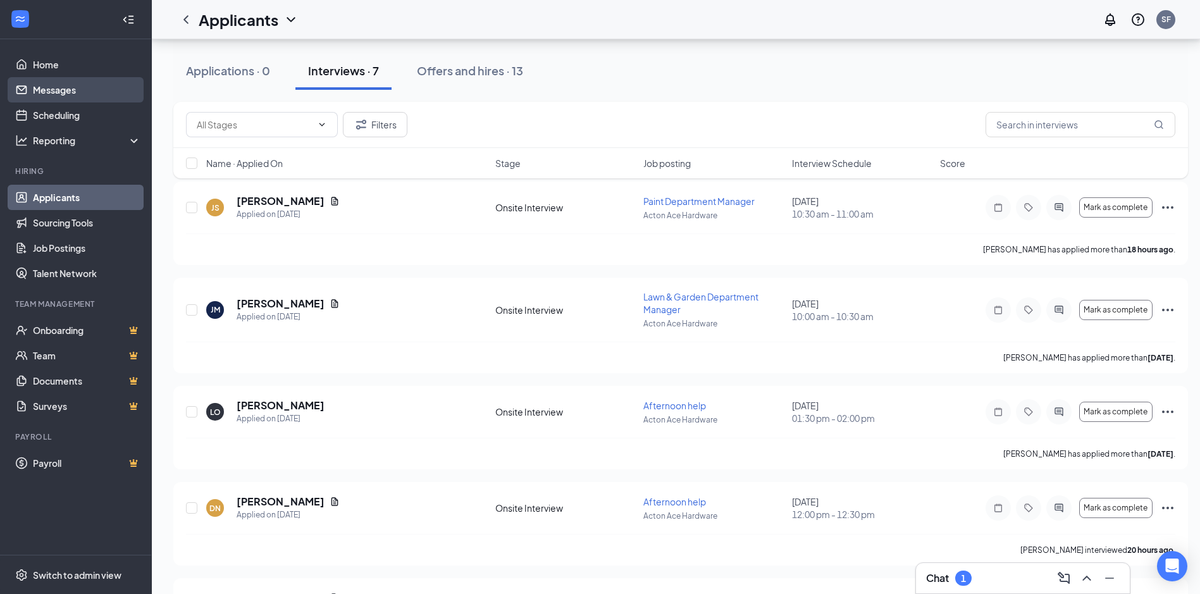
click at [54, 84] on link "Messages" at bounding box center [87, 89] width 108 height 25
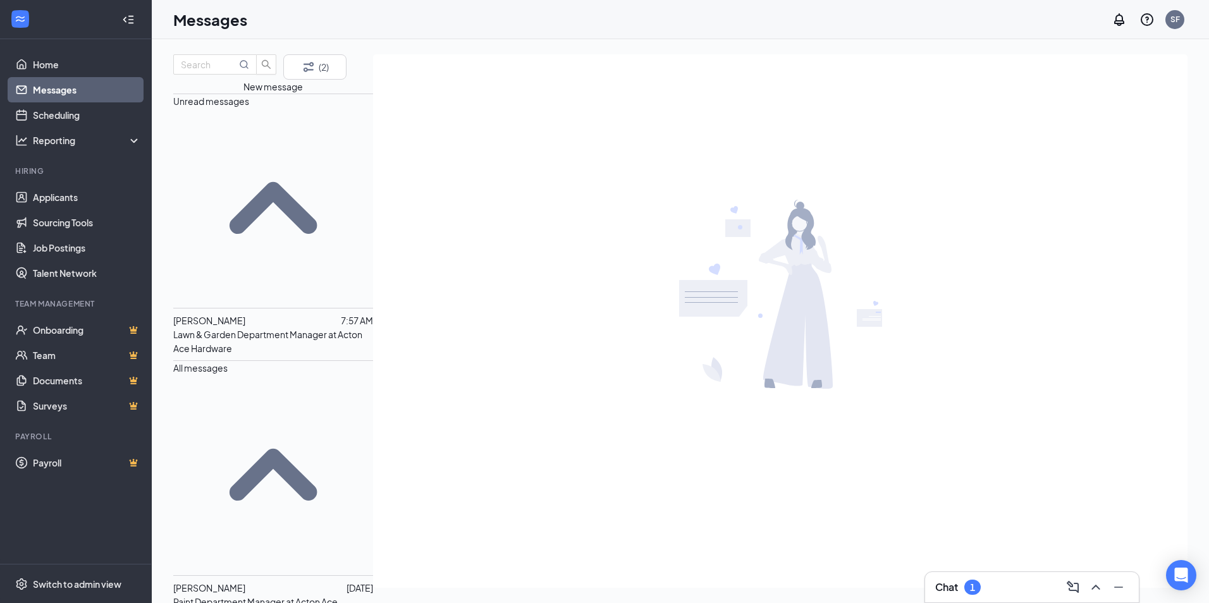
click at [272, 328] on p "Lawn & Garden Department Manager at Acton Ace Hardware" at bounding box center [273, 342] width 200 height 28
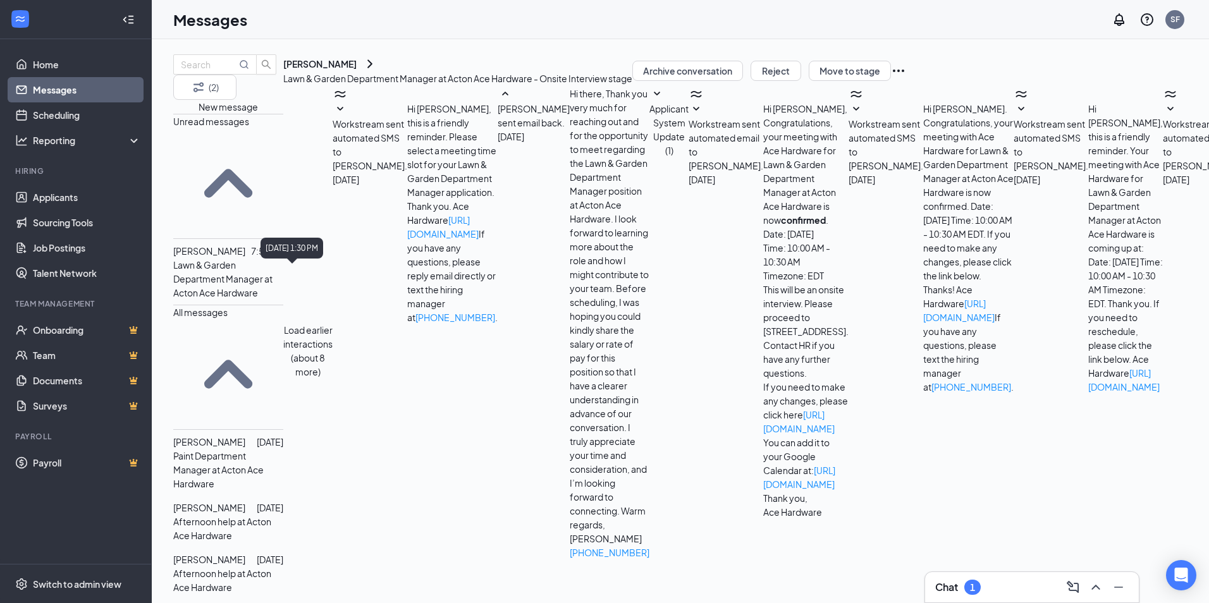
scroll to position [708, 0]
